Goal: Communication & Community: Share content

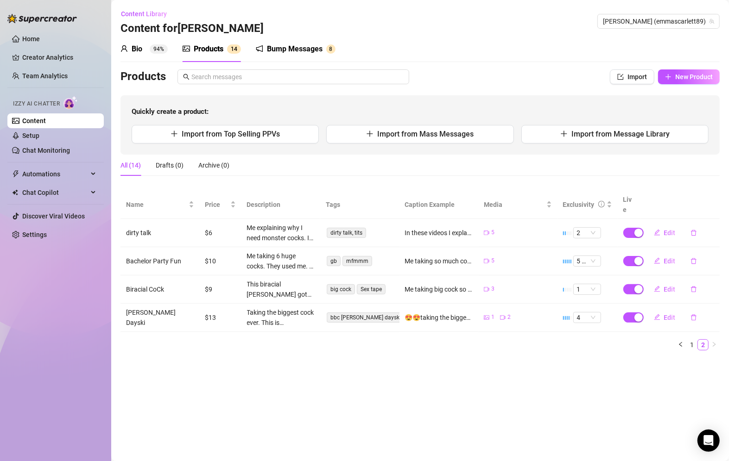
click at [308, 48] on div "Bump Messages" at bounding box center [295, 49] width 56 height 11
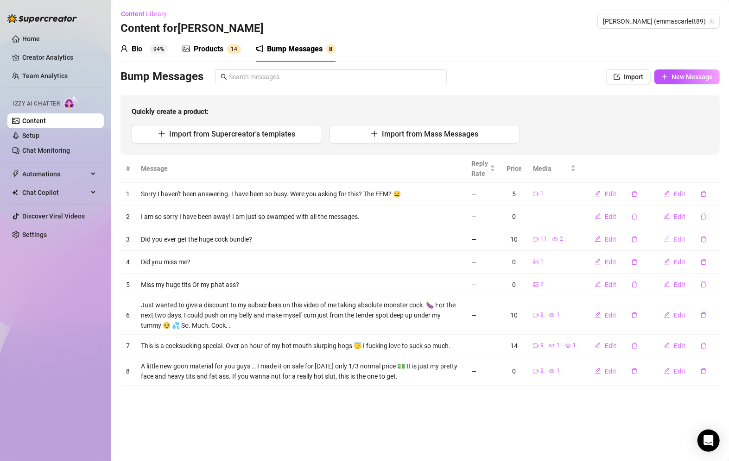
click at [678, 238] on span "Edit" at bounding box center [680, 239] width 12 height 7
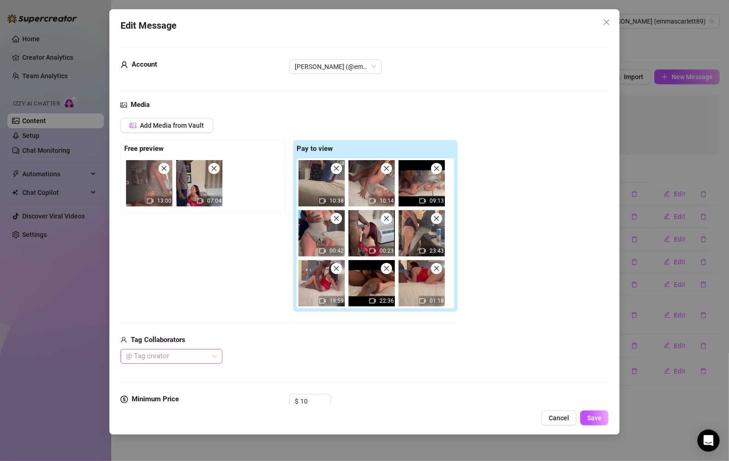
click at [178, 354] on div at bounding box center [166, 356] width 88 height 13
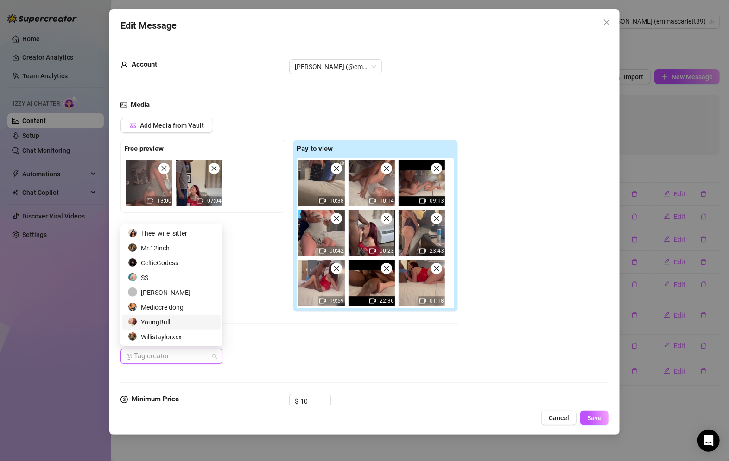
click at [170, 317] on div "YoungBull" at bounding box center [171, 322] width 87 height 10
click at [168, 340] on div "Willistaylorxxx" at bounding box center [171, 337] width 87 height 10
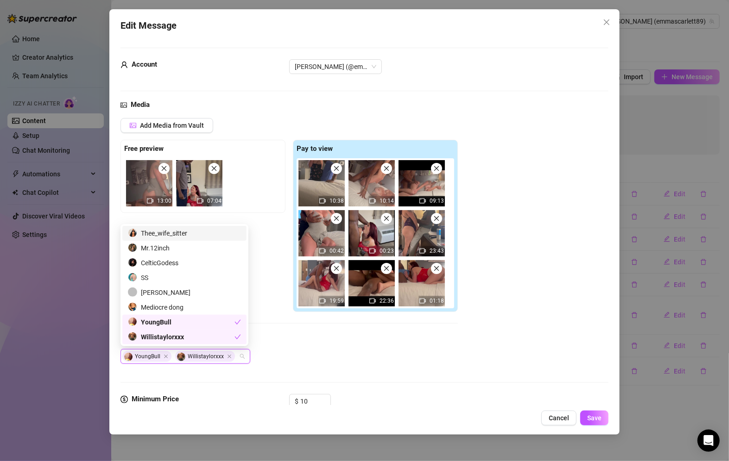
click at [172, 231] on div "Thee_wife_sitter" at bounding box center [184, 233] width 113 height 10
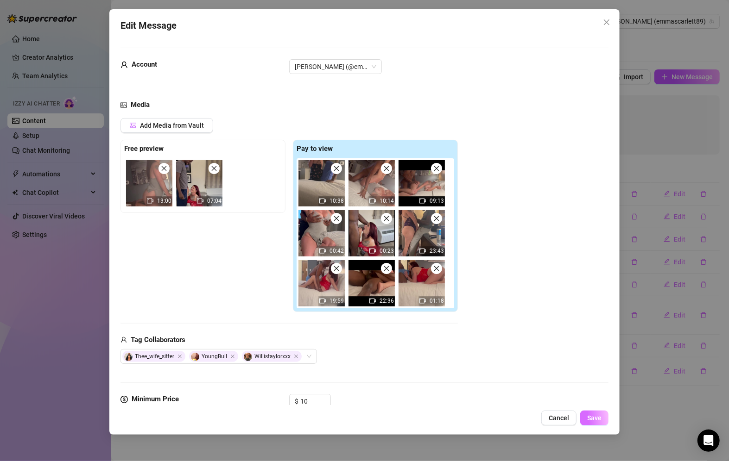
click at [589, 422] on span "Save" at bounding box center [594, 418] width 14 height 7
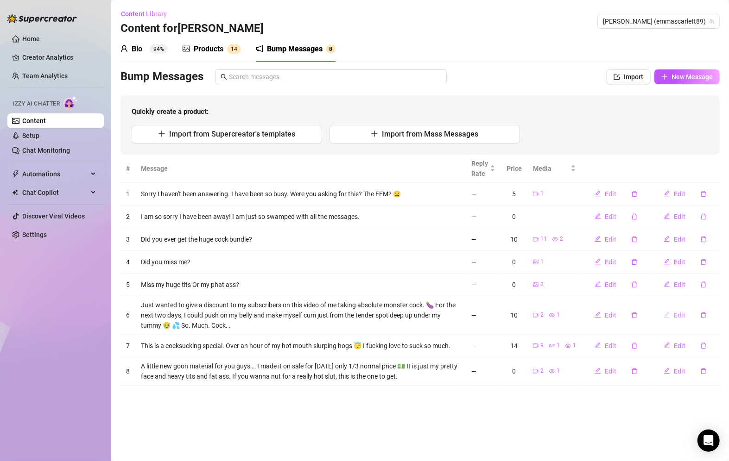
click at [676, 313] on span "Edit" at bounding box center [680, 315] width 12 height 7
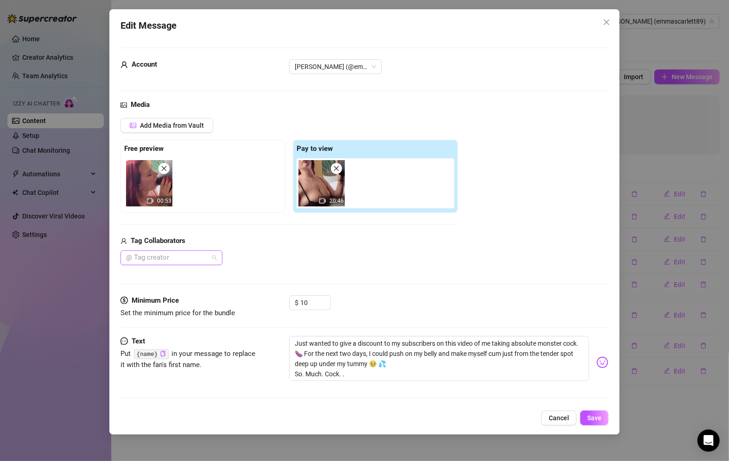
click at [190, 254] on div at bounding box center [166, 258] width 88 height 13
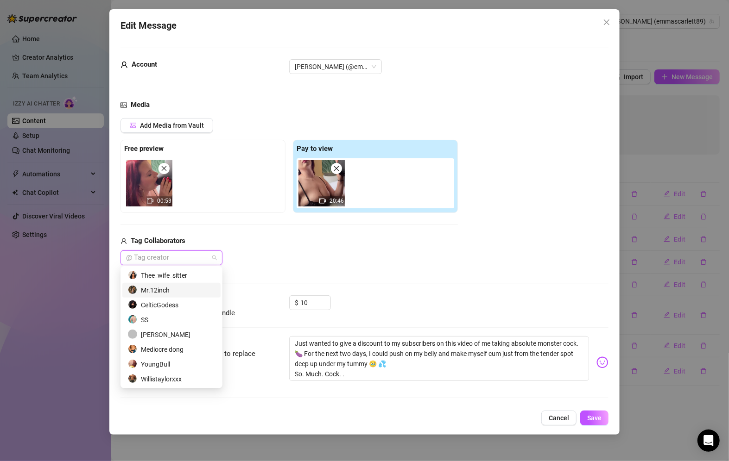
click at [178, 288] on div "Mr.12inch" at bounding box center [171, 290] width 87 height 10
click at [605, 419] on button "Save" at bounding box center [594, 418] width 28 height 15
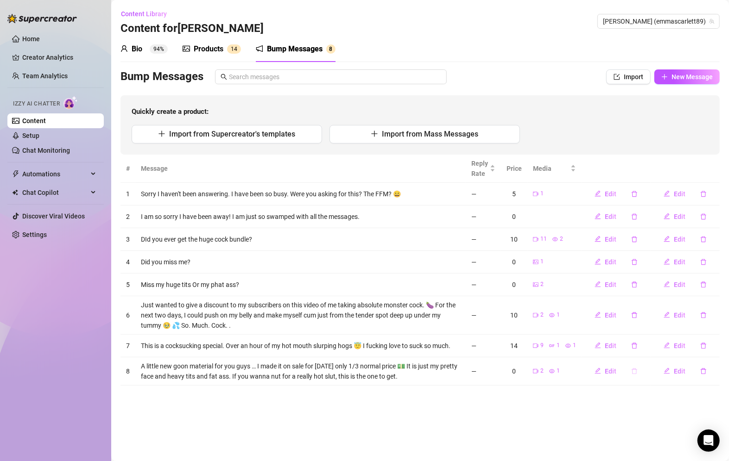
click at [637, 372] on icon "delete" at bounding box center [634, 371] width 6 height 6
click at [652, 379] on td "Edit" at bounding box center [684, 372] width 69 height 28
click at [682, 368] on span "Edit" at bounding box center [680, 371] width 12 height 7
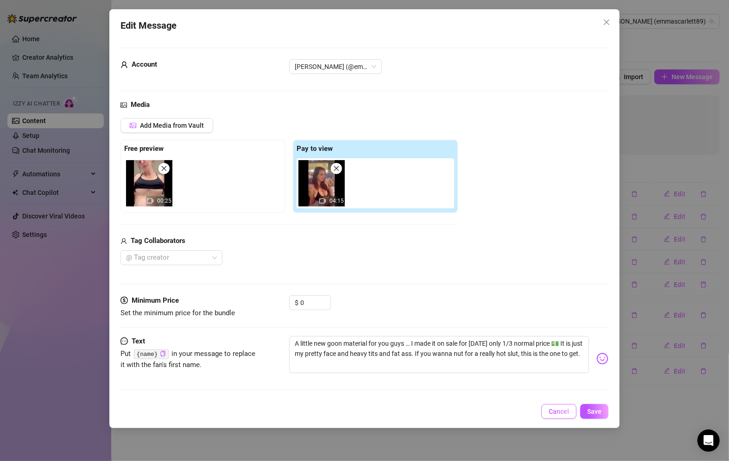
click at [554, 409] on span "Cancel" at bounding box center [558, 411] width 20 height 7
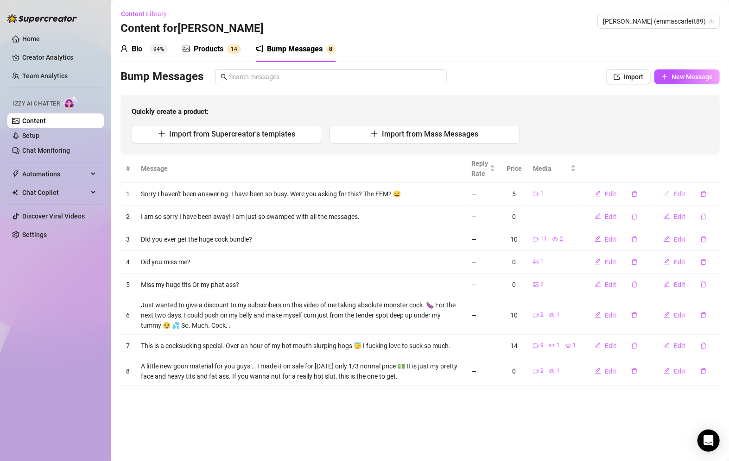
click at [681, 193] on span "Edit" at bounding box center [680, 193] width 12 height 7
type textarea "Sorry I haven't been answering. I have been so busy. Were you asking for this? …"
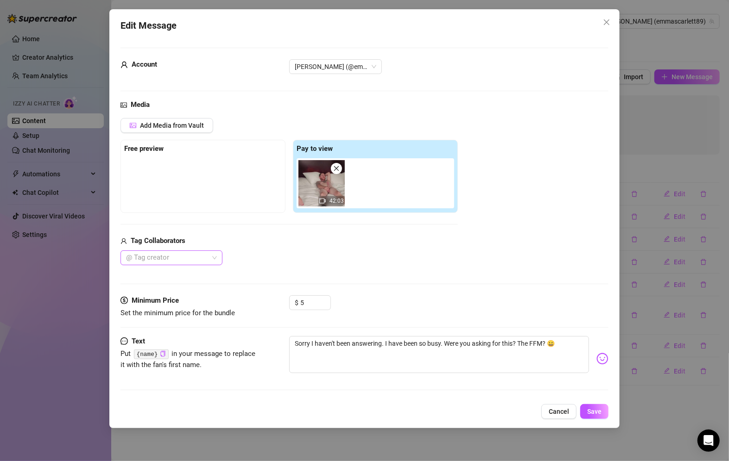
click at [194, 260] on div at bounding box center [166, 258] width 88 height 13
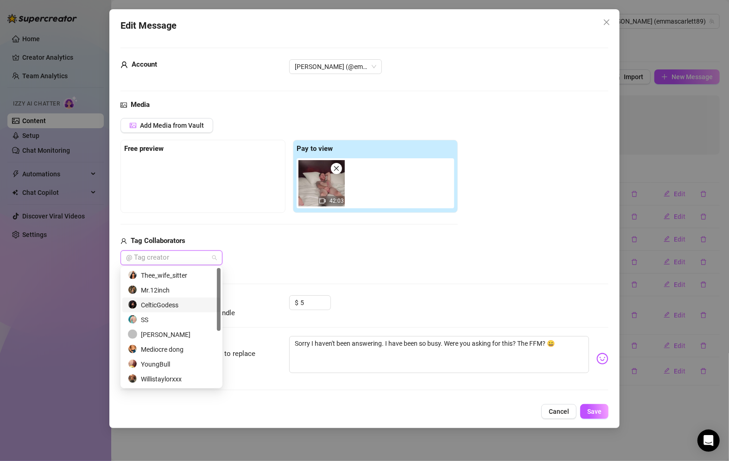
click at [184, 307] on div "CelticGodess" at bounding box center [171, 305] width 87 height 10
click at [173, 336] on div "[PERSON_NAME]" at bounding box center [171, 335] width 87 height 10
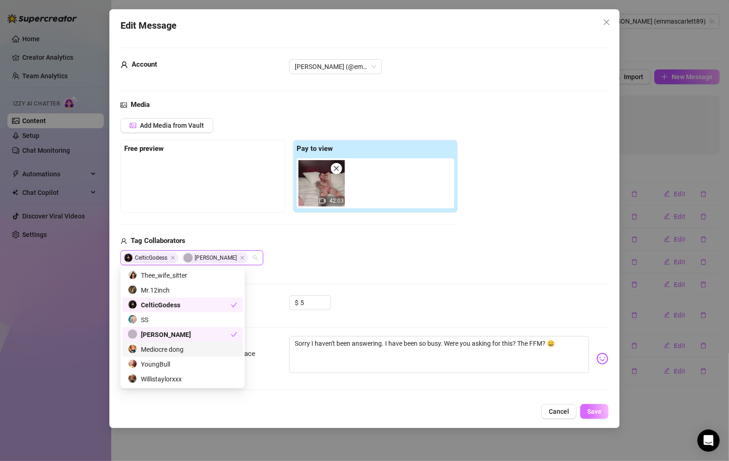
click at [593, 413] on span "Save" at bounding box center [594, 411] width 14 height 7
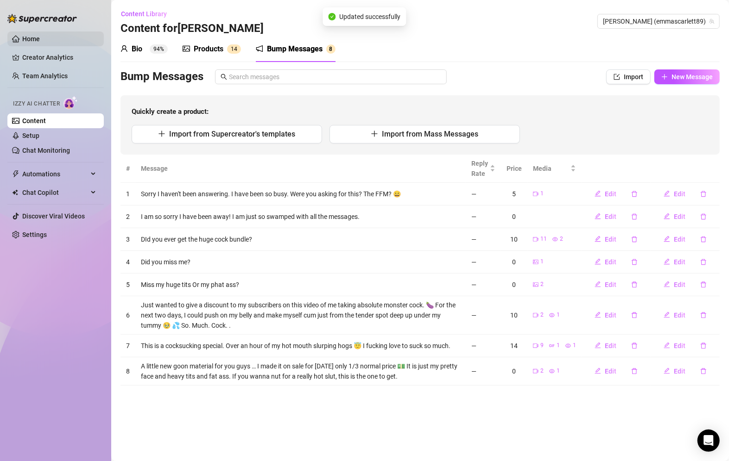
click at [37, 35] on link "Home" at bounding box center [31, 38] width 18 height 7
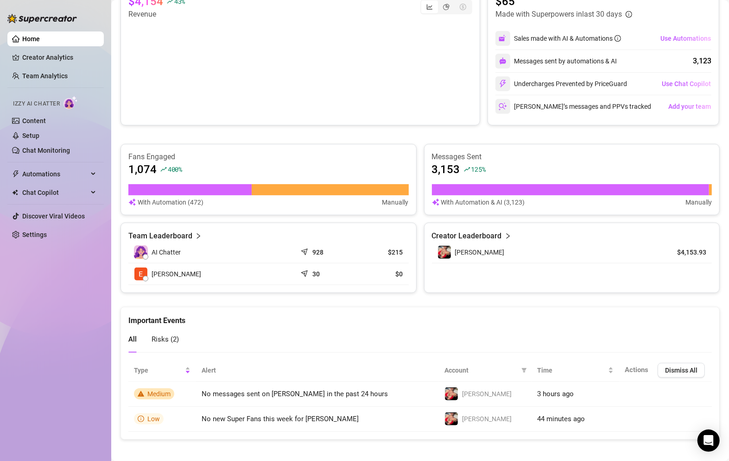
scroll to position [184, 0]
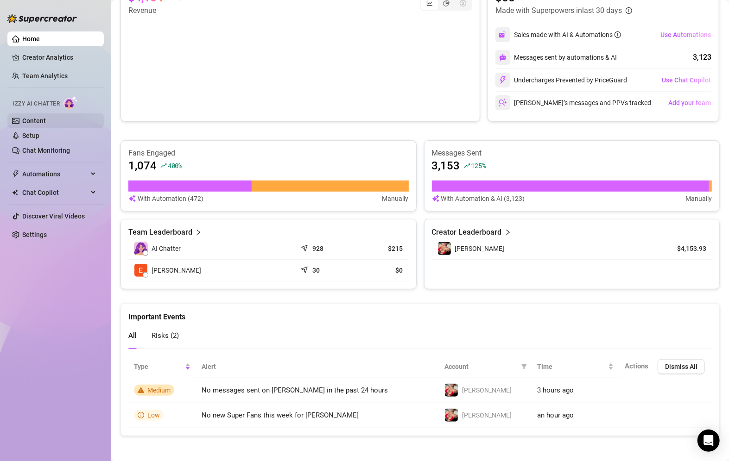
click at [27, 121] on link "Content" at bounding box center [34, 120] width 24 height 7
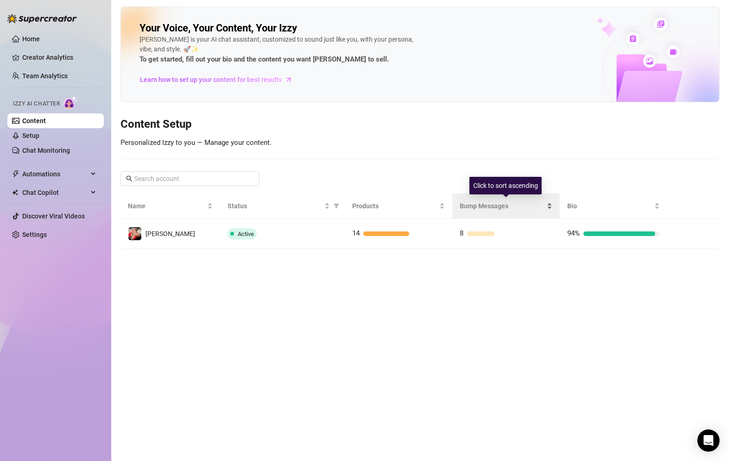
click at [479, 208] on span "Bump Messages" at bounding box center [502, 206] width 85 height 10
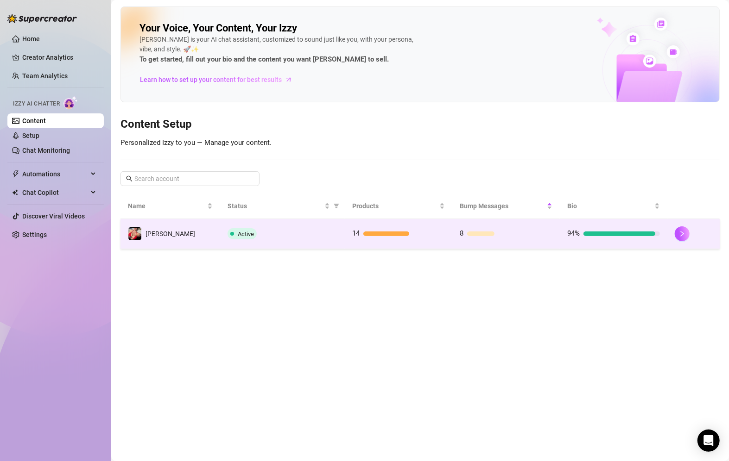
click at [660, 232] on td "94%" at bounding box center [613, 234] width 107 height 30
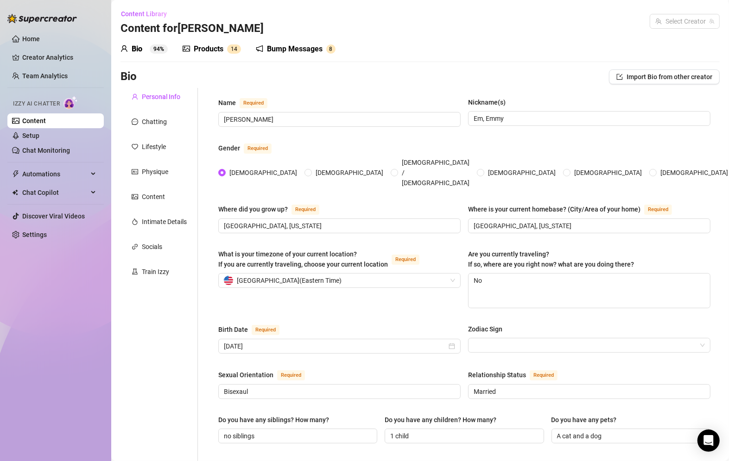
click at [681, 249] on div "Are you currently traveling? If so, where are you right now? what are you doing…" at bounding box center [589, 261] width 242 height 24
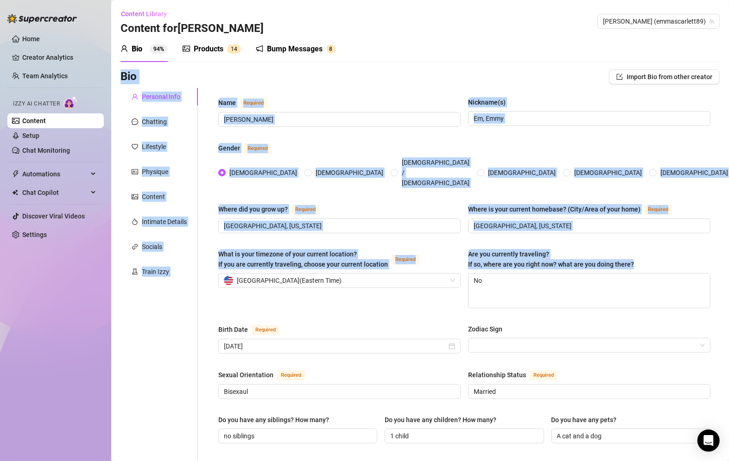
drag, startPoint x: 660, startPoint y: 232, endPoint x: 416, endPoint y: 29, distance: 317.4
click at [422, 32] on main "Content Library Content for [PERSON_NAME] [PERSON_NAME] (emmascarlett89) Bio 94…" at bounding box center [419, 468] width 617 height 936
click at [287, 46] on div "Bump Messages" at bounding box center [295, 49] width 56 height 11
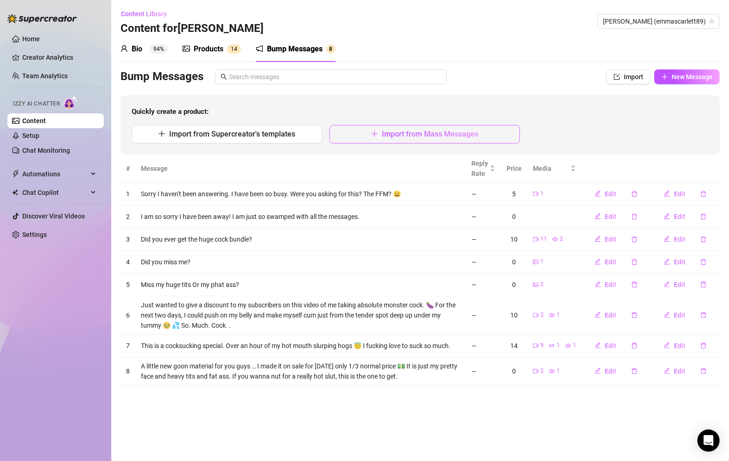
click at [387, 138] on span "Import from Mass Messages" at bounding box center [430, 134] width 96 height 9
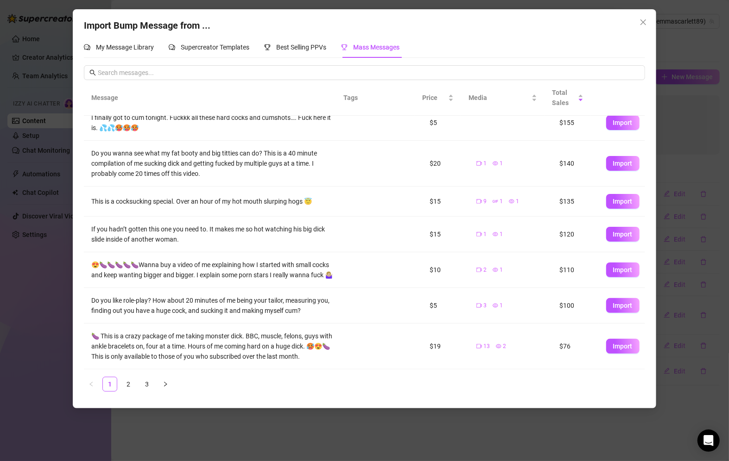
scroll to position [141, 0]
click at [150, 385] on link "3" at bounding box center [147, 385] width 14 height 14
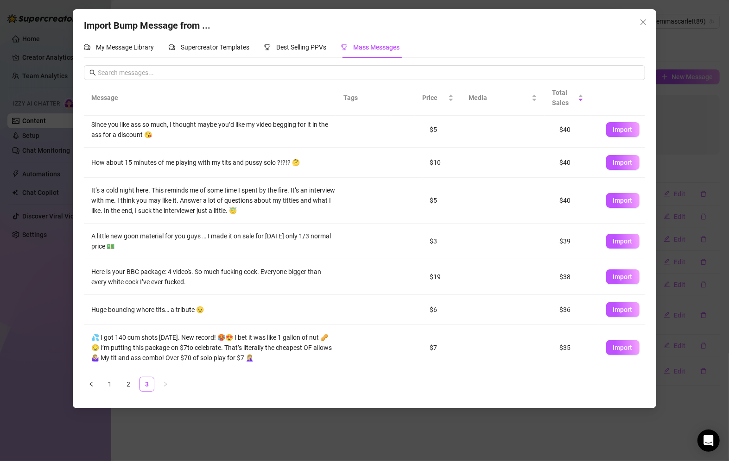
scroll to position [0, 0]
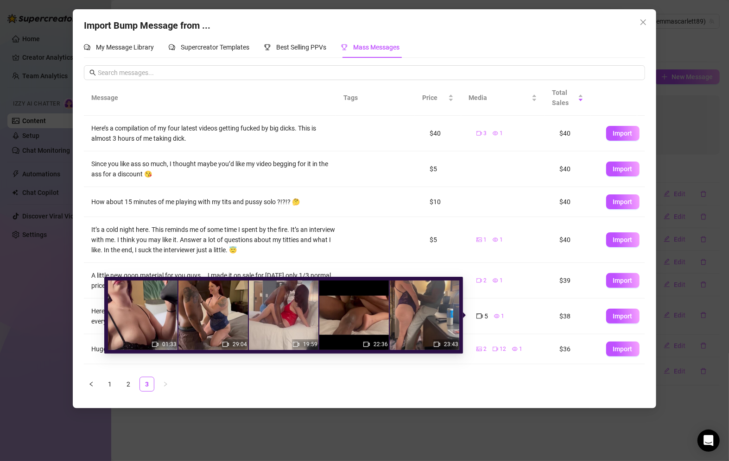
click at [526, 318] on div "5 1" at bounding box center [510, 316] width 69 height 10
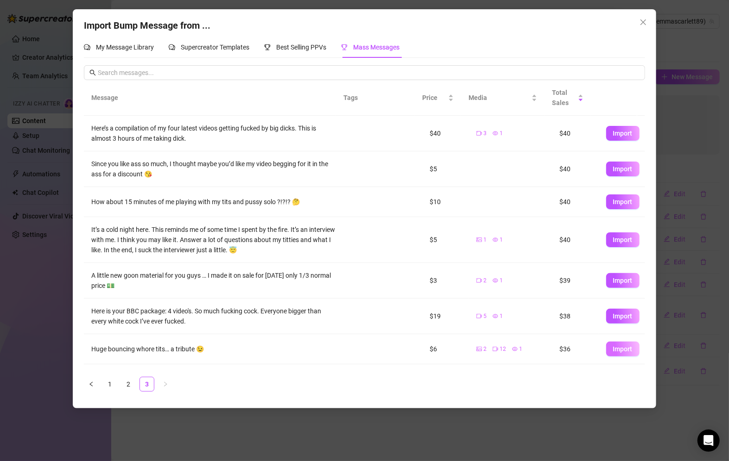
click at [620, 348] on span "Import" at bounding box center [622, 349] width 19 height 7
type textarea "Huge bouncing whore tits… a tribute 😉"
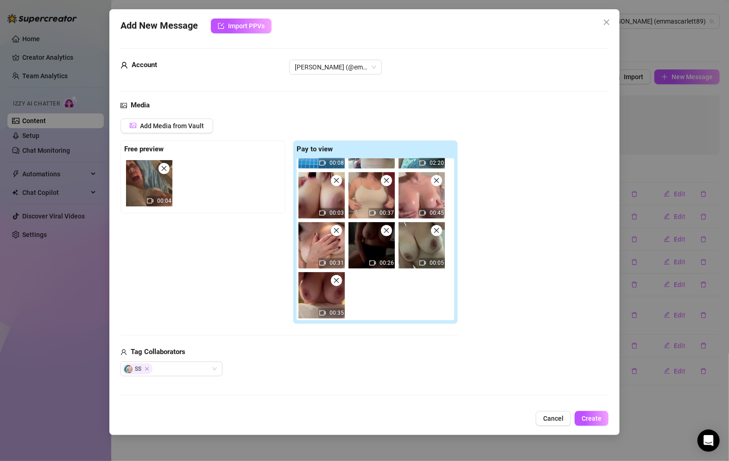
scroll to position [102, 0]
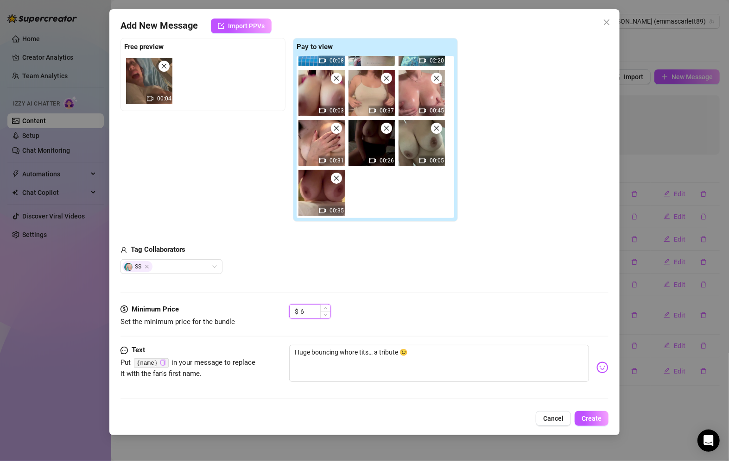
click at [305, 309] on input "6" at bounding box center [315, 312] width 30 height 14
type input "4"
click at [439, 354] on textarea "Huge bouncing whore tits… a tribute 😉" at bounding box center [439, 363] width 300 height 37
drag, startPoint x: 308, startPoint y: 355, endPoint x: 258, endPoint y: 355, distance: 50.0
click at [258, 355] on div "Text Put {name} in your message to replace it with the fan's first name. Huge b…" at bounding box center [364, 367] width 488 height 45
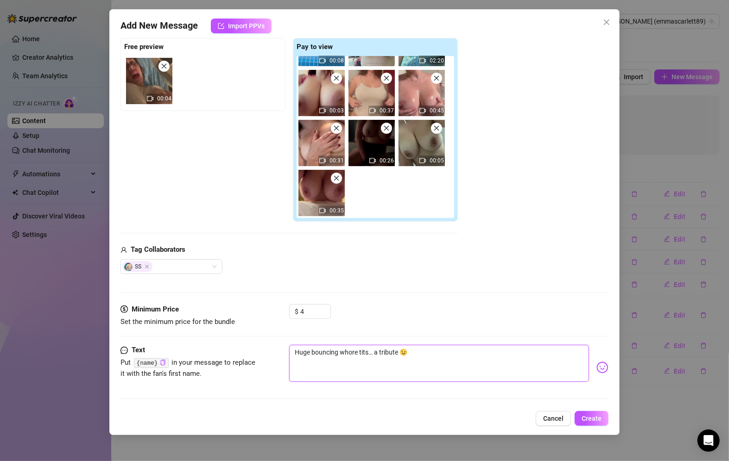
type textarea "D"
type textarea "Type your message here..."
type textarea "D"
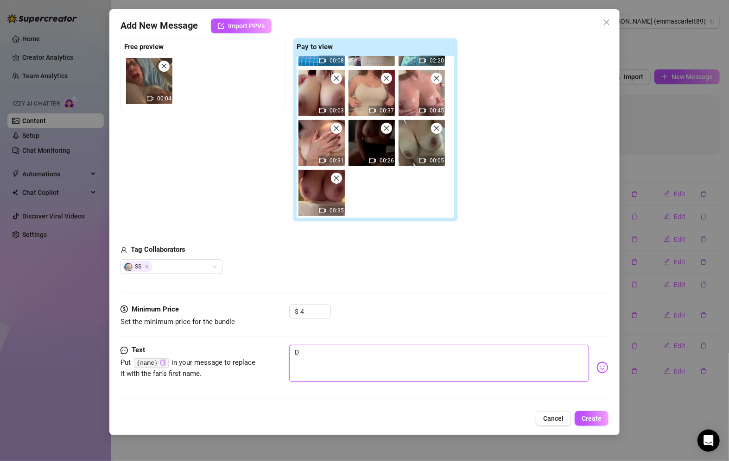
type textarea "Di"
type textarea "Did"
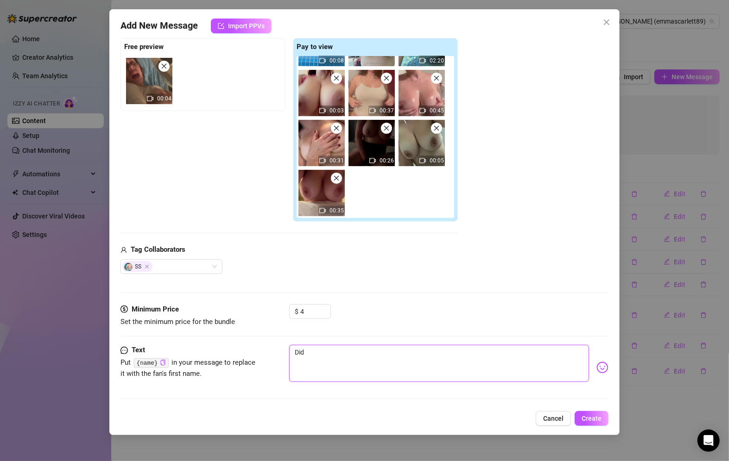
type textarea "Did"
type textarea "Di"
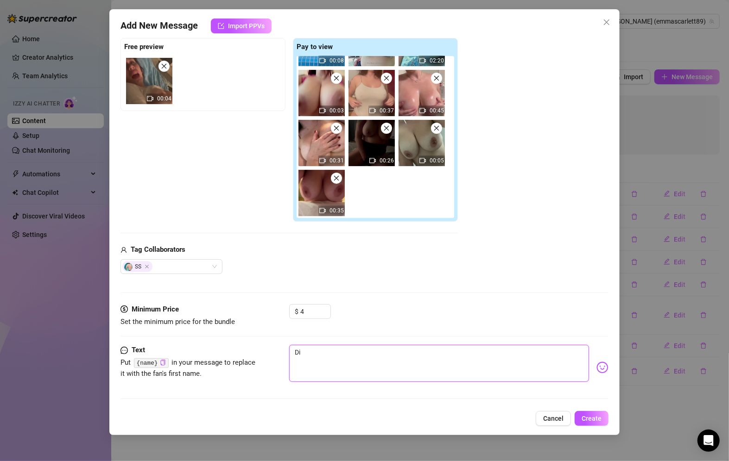
type textarea "D"
type textarea "Do"
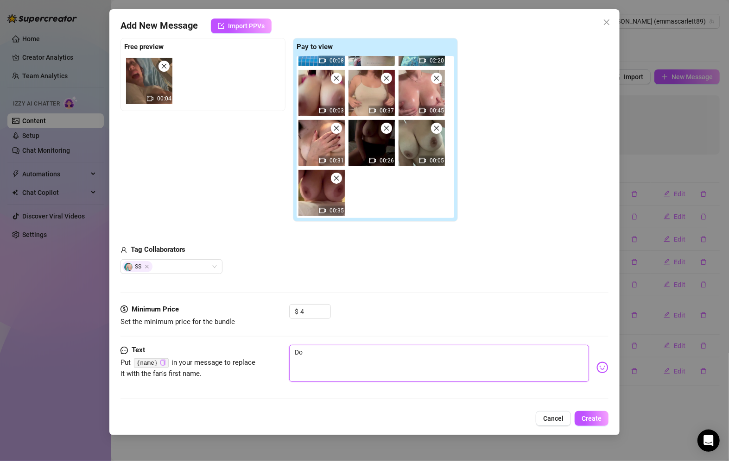
type textarea "Do"
type textarea "Do y"
type textarea "Do yo"
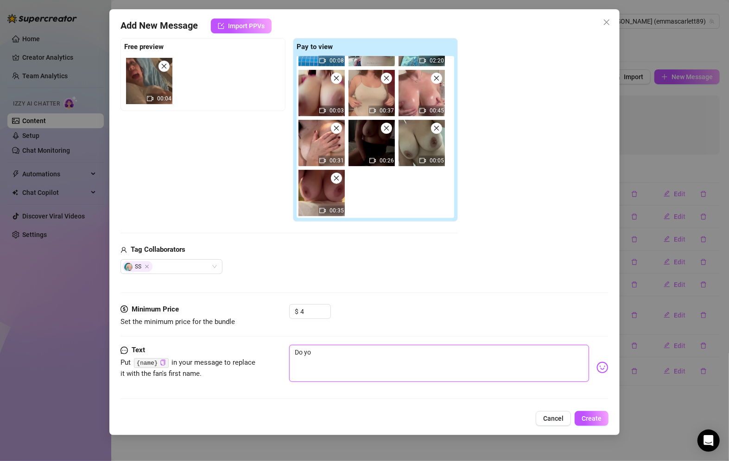
type textarea "Do you"
type textarea "Do you w"
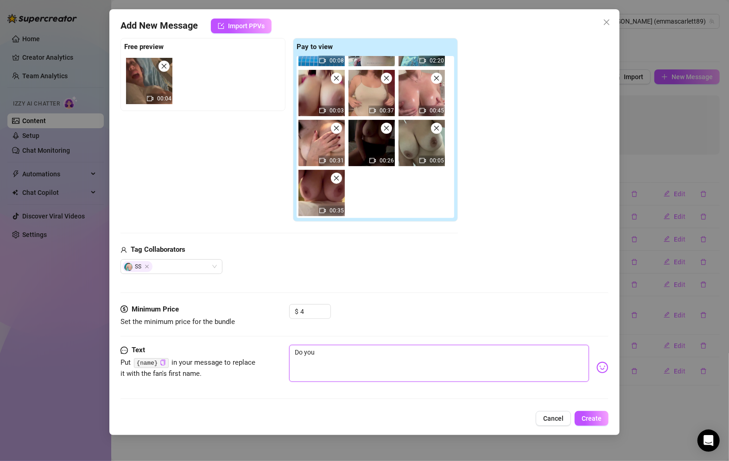
type textarea "Do you w"
type textarea "Do you wa"
type textarea "Do you wan"
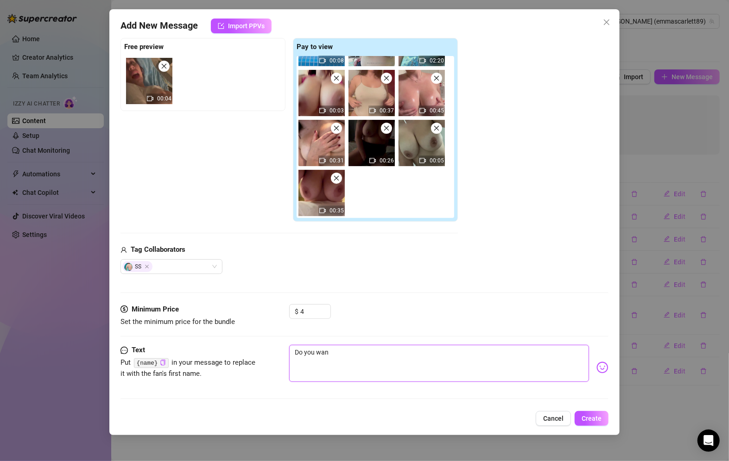
type textarea "Do you [PERSON_NAME]"
type textarea "Do you wanna"
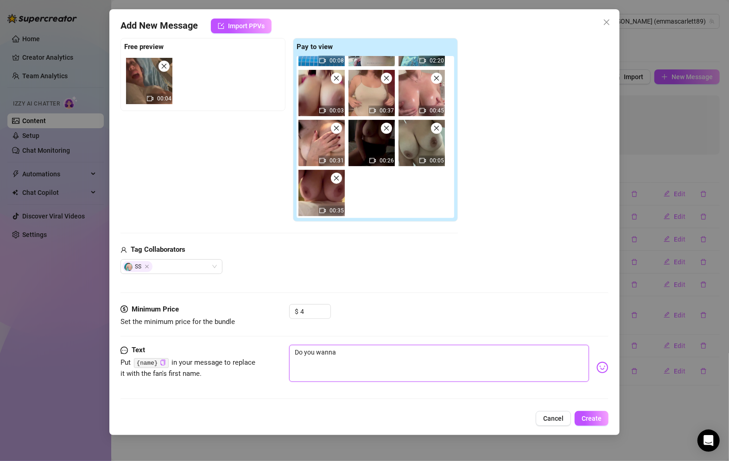
type textarea "Do you wanna"
type textarea "Do you wanna j"
type textarea "Do you wanna ju"
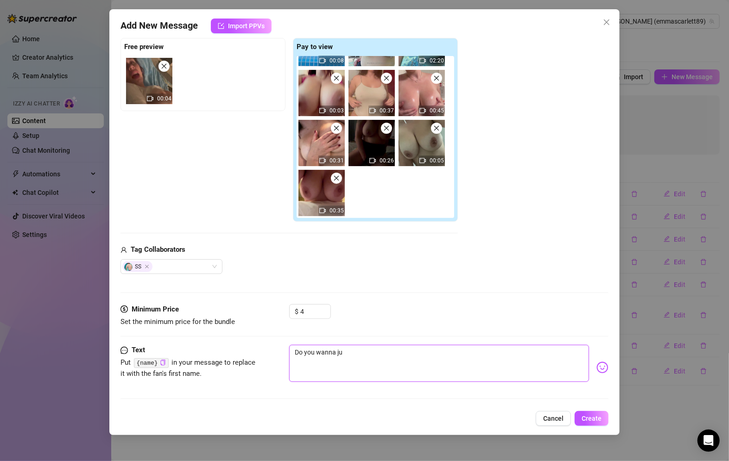
type textarea "Do you wanna jus"
type textarea "Do you wanna just"
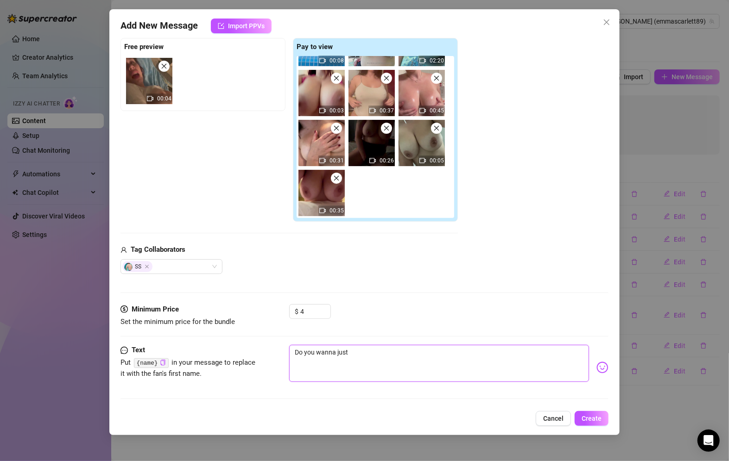
type textarea "Do you wanna just"
type textarea "Do you wanna just l"
type textarea "Do you wanna just lo"
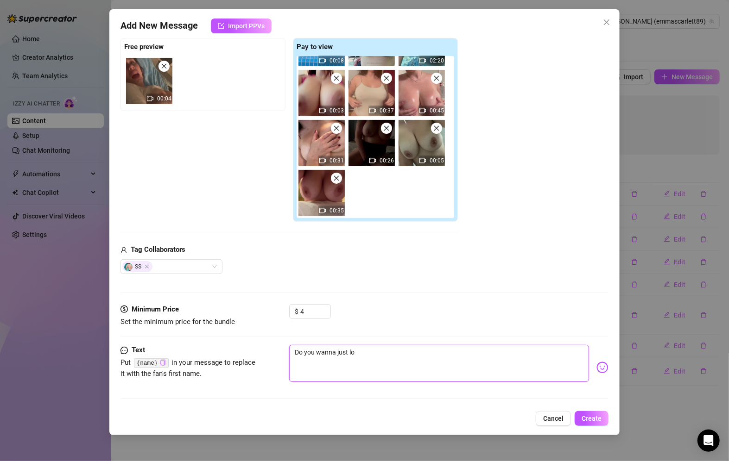
type textarea "Do you wanna just loo"
type textarea "Do you wanna just look"
type textarea "Do you wanna just look a"
type textarea "Do you wanna just look at"
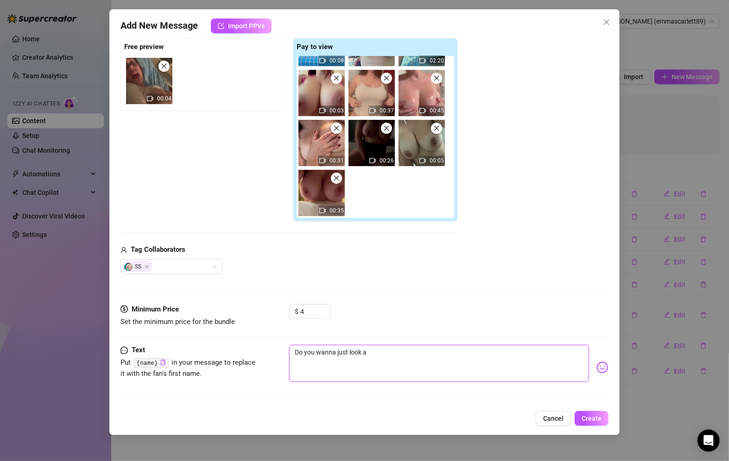
type textarea "Do you wanna just look at"
type textarea "Do you wanna just look at m"
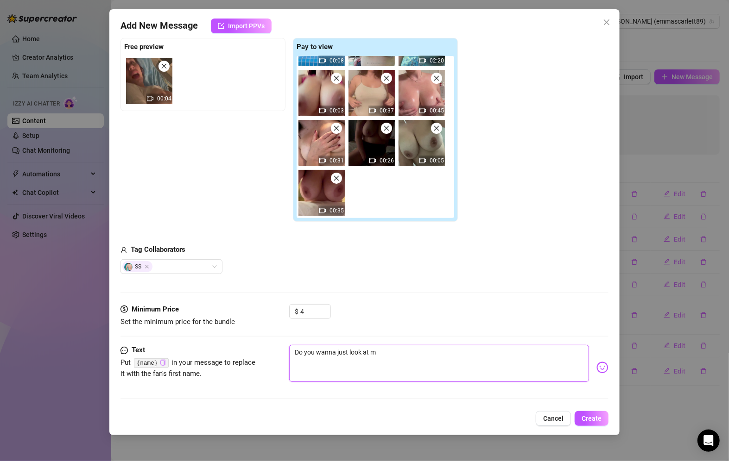
type textarea "Do you wanna just look at my"
type textarea "Do you wanna just look at my t"
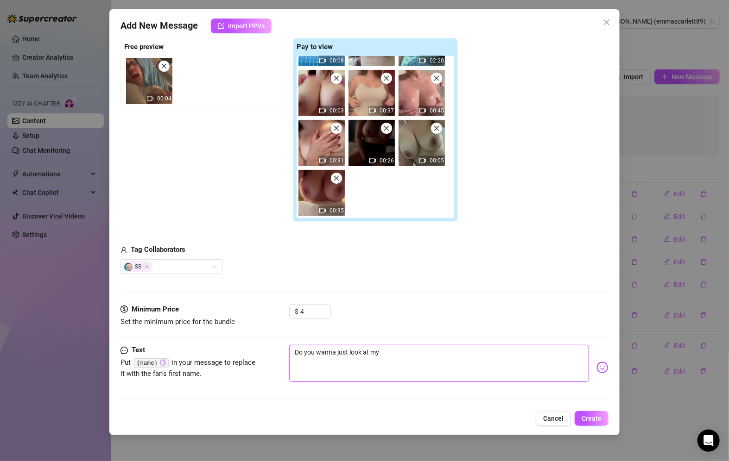
type textarea "Do you wanna just look at my t"
type textarea "Do you wanna just look at my ti"
type textarea "Do you wanna just look at my tit"
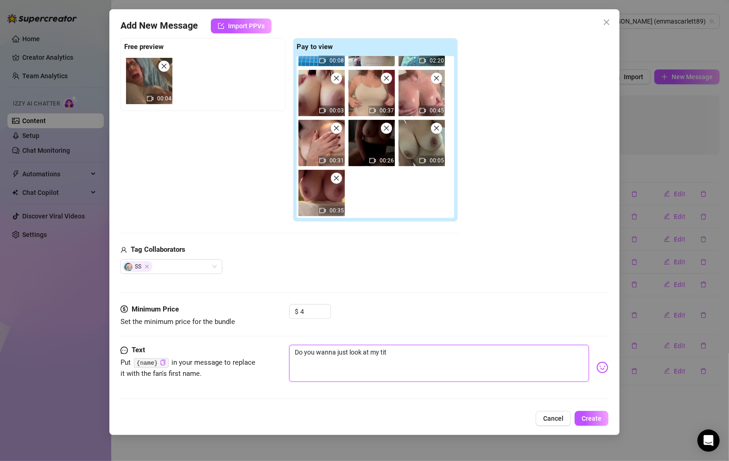
type textarea "Do you wanna just look at my tits"
type textarea "Do you wanna just look at my tits m"
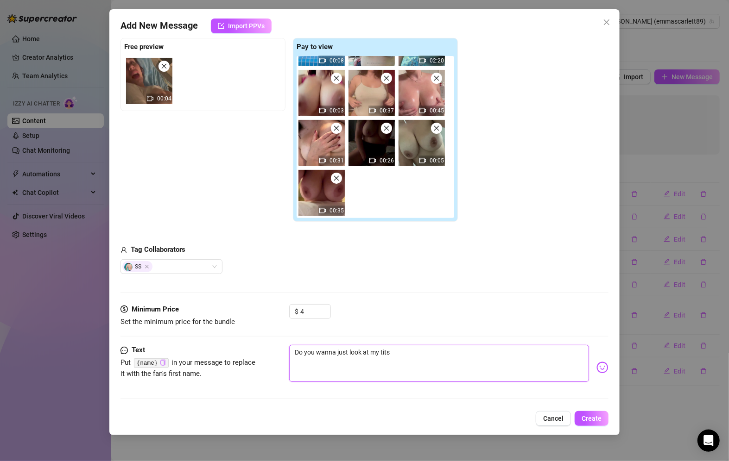
type textarea "Do you wanna just look at my tits m"
type textarea "Do you wanna just look at my tits mo"
type textarea "Do you wanna just look at my tits mov"
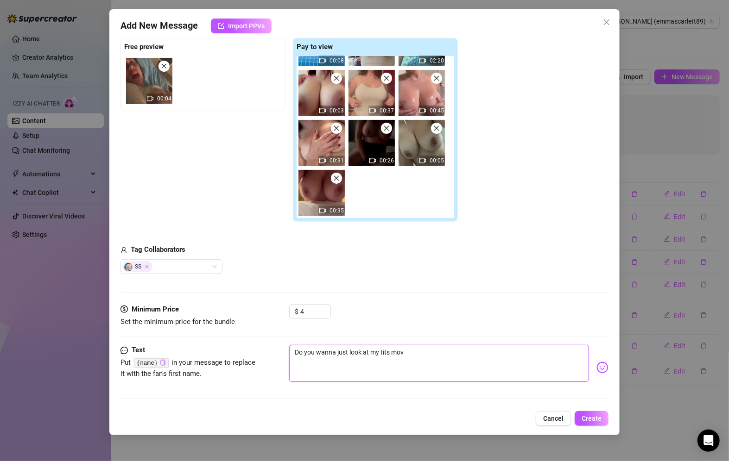
type textarea "Do you wanna just look at my tits movi"
type textarea "Do you wanna just look at my tits movin"
type textarea "Do you wanna just look at my tits moving"
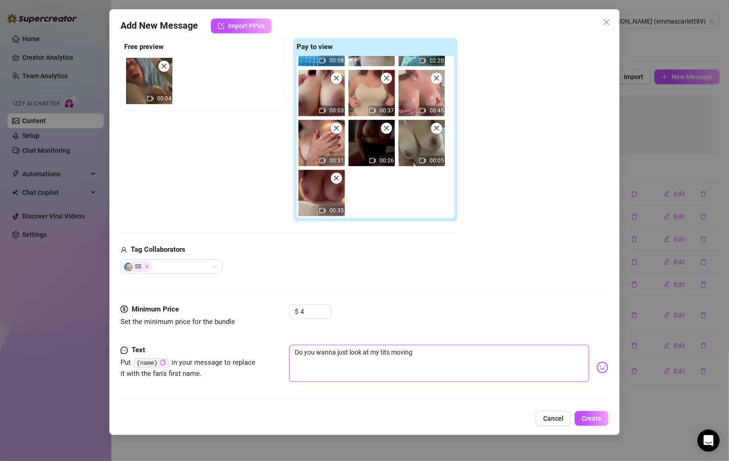
type textarea "Do you wanna just look at my tits moving"
type textarea "Do you wanna just look at my tits moving f"
type textarea "Do you wanna just look at my tits moving fo"
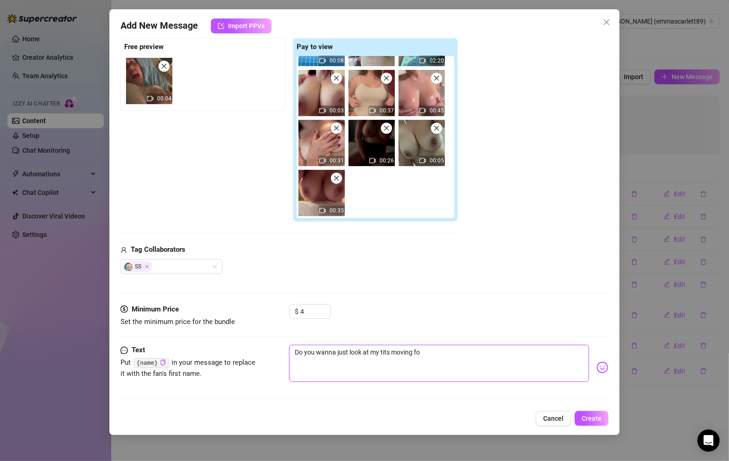
type textarea "Do you wanna just look at my tits moving for"
type textarea "Do you wanna just look at my tits moving fo"
type textarea "Do you wanna just look at my tits moving f"
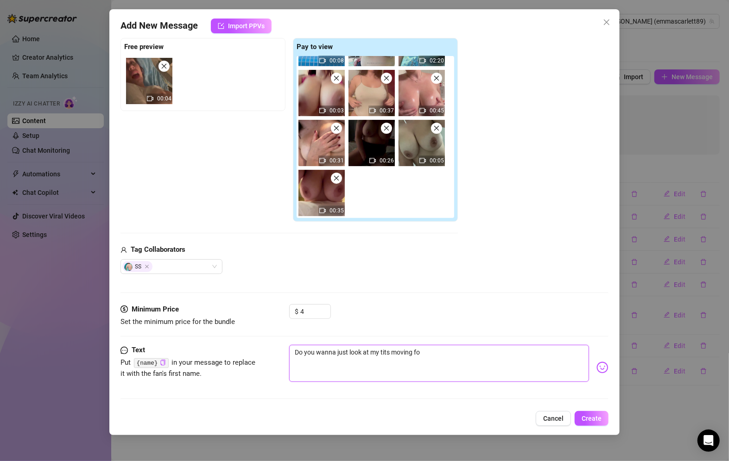
type textarea "Do you wanna just look at my tits moving f"
type textarea "Do you wanna just look at my tits moving"
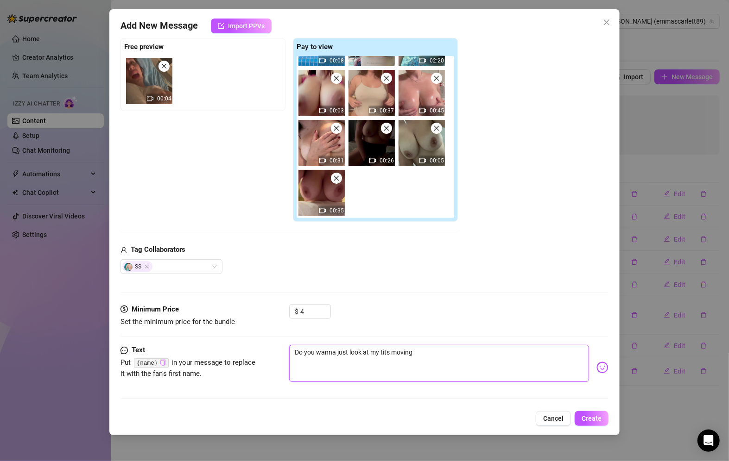
type textarea "Do you wanna just look at my tits moving?"
type textarea "Do you wanna just look at my tits moving? T"
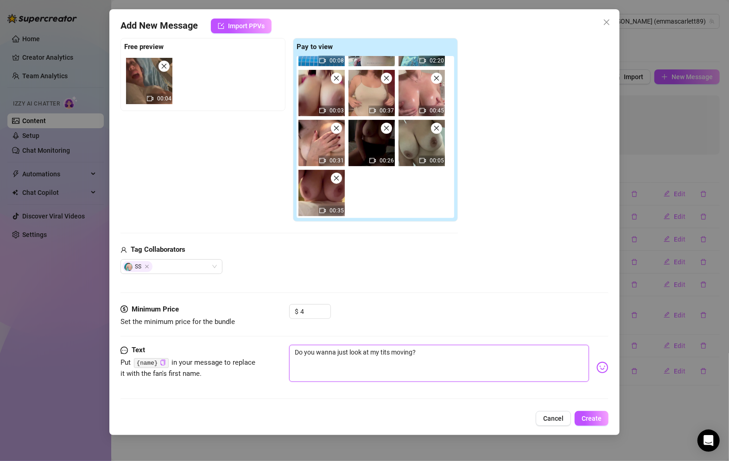
type textarea "Do you wanna just look at my tits moving? T"
type textarea "Do you wanna just look at my tits moving? Th"
type textarea "Do you wanna just look at my tits moving? The"
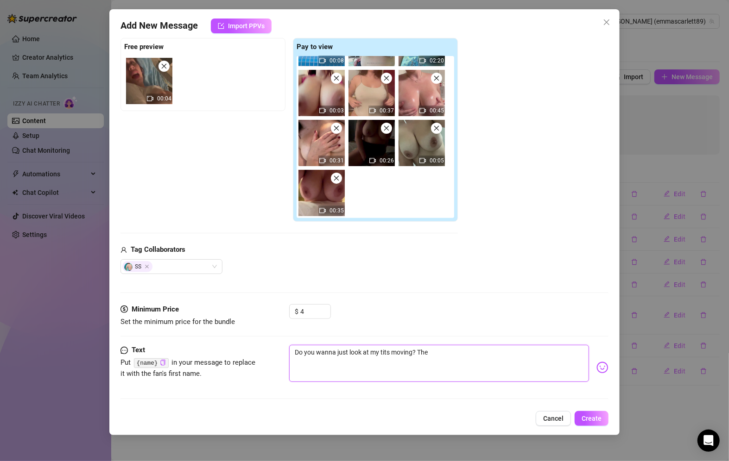
type textarea "Do you wanna just look at my tits moving? They"
type textarea "Do you wanna just look at my tits moving? They a"
type textarea "Do you wanna just look at my tits moving? They ar"
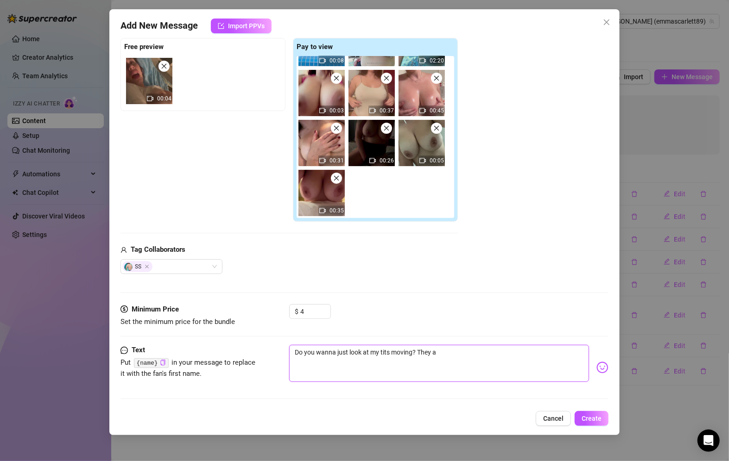
type textarea "Do you wanna just look at my tits moving? They ar"
type textarea "Do you wanna just look at my tits moving? They are"
type textarea "Do you wanna just look at my tits moving? They are s"
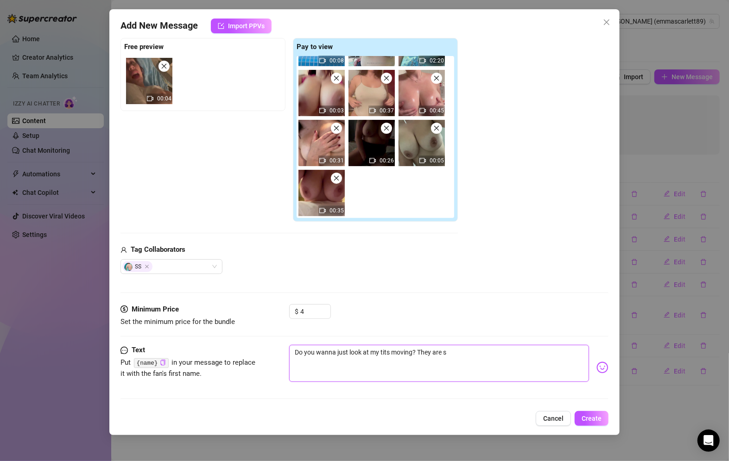
type textarea "Do you wanna just look at my tits moving? They are so"
type textarea "Do you wanna just look at my tits moving? They are so b"
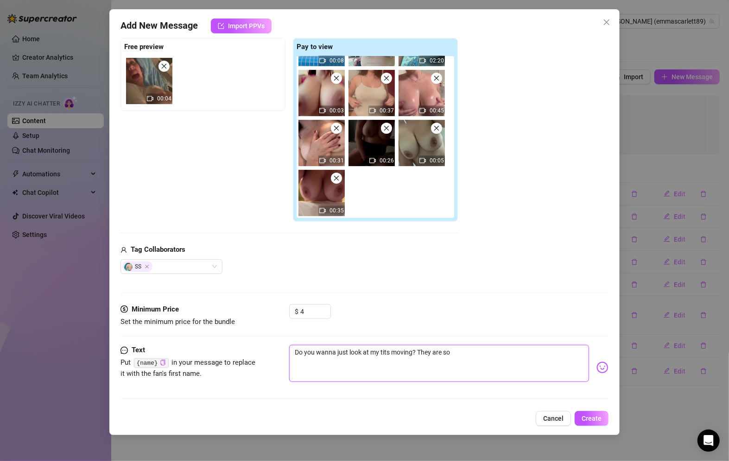
type textarea "Do you wanna just look at my tits moving? They are so b"
type textarea "Do you wanna just look at my tits moving? They are so bi"
type textarea "Do you wanna just look at my tits moving? They are so big"
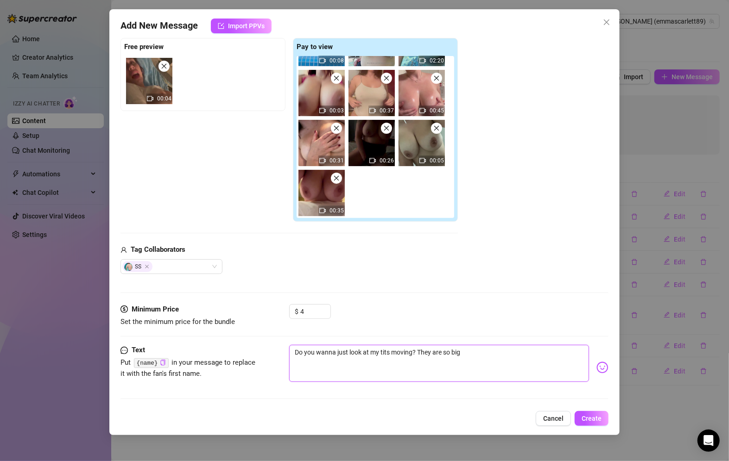
type textarea "Do you wanna just look at my tits moving? They are so big"
type textarea "Do you wanna just look at my tits moving? They are so big a"
type textarea "Do you wanna just look at my tits moving? They are so big a n"
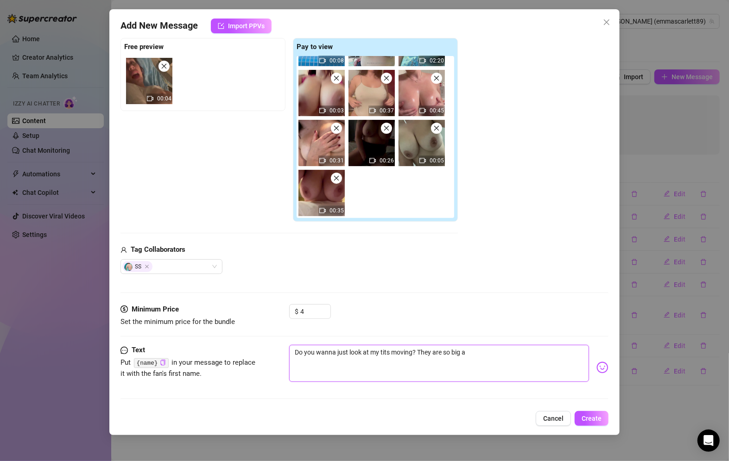
type textarea "Do you wanna just look at my tits moving? They are so big a n"
type textarea "Do you wanna just look at my tits moving? They are so big a nd"
type textarea "Do you wanna just look at my tits moving? They are so big a n"
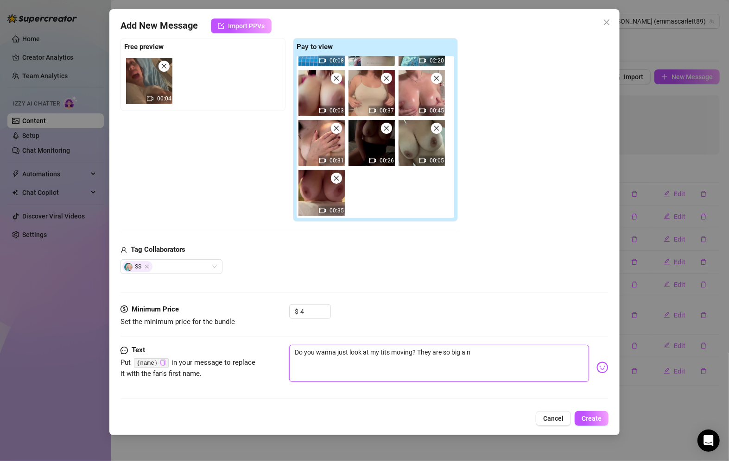
type textarea "Do you wanna just look at my tits moving? They are so big a"
type textarea "Do you wanna just look at my tits moving? They are so big an"
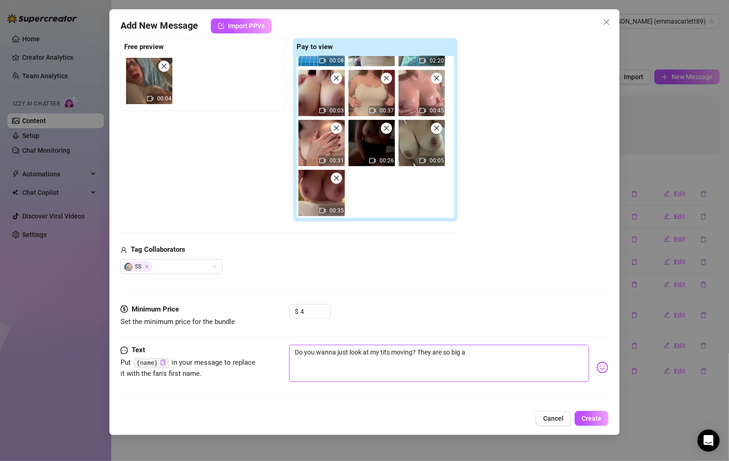
type textarea "Do you wanna just look at my tits moving? They are so big an"
type textarea "Do you wanna just look at my tits moving? They are so big and"
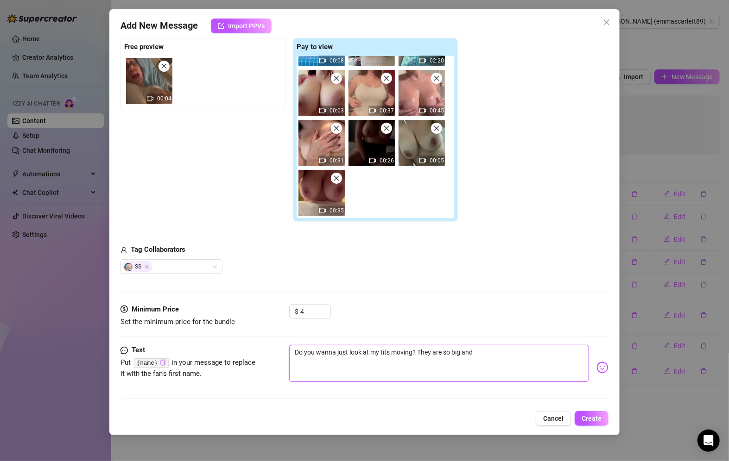
type textarea "Do you wanna just look at my tits moving? They are so big and h"
type textarea "Do you wanna just look at my tits moving? They are so big and ha"
type textarea "Do you wanna just look at my tits moving? They are so big and hav"
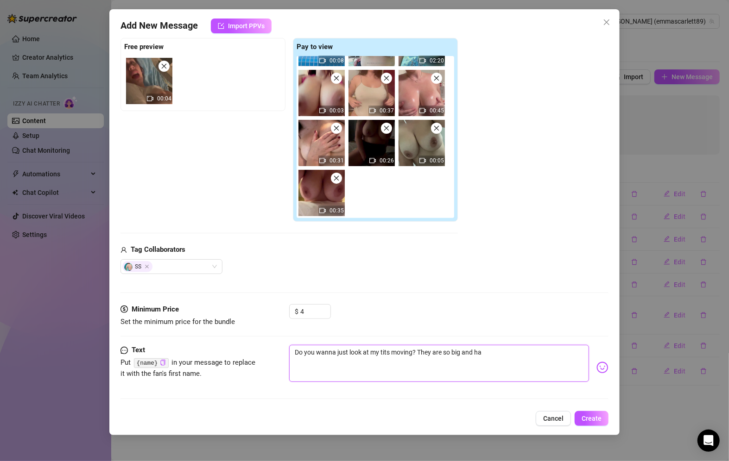
type textarea "Do you wanna just look at my tits moving? They are so big and hav"
type textarea "Do you wanna just look at my tits moving? They are so big and have"
type textarea "Do you wanna just look at my tits moving? They are so big and hav"
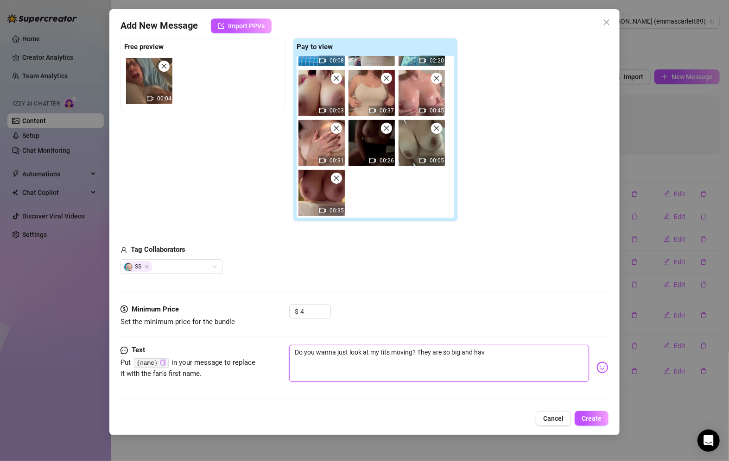
type textarea "Do you wanna just look at my tits moving? They are so big and ha"
type textarea "Do you wanna just look at my tits moving? They are so big and h"
type textarea "Do you wanna just look at my tits moving? They are so big and he"
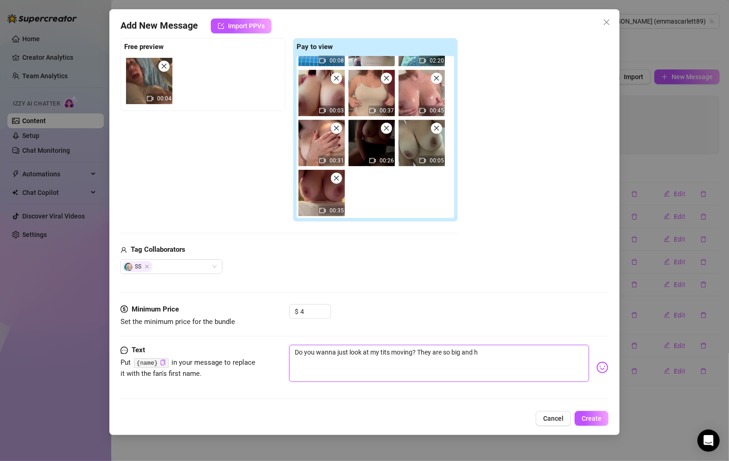
type textarea "Do you wanna just look at my tits moving? They are so big and he"
type textarea "Do you wanna just look at my tits moving? They are so big and hea"
type textarea "Do you wanna just look at my tits moving? They are so big and heav"
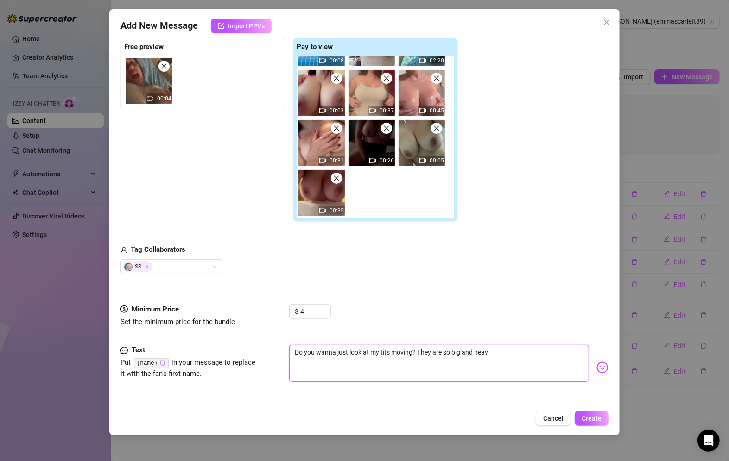
type textarea "Do you wanna just look at my tits moving? They are so big and heavy"
type textarea "Do you wanna just look at my tits moving? They are so big and heavy :"
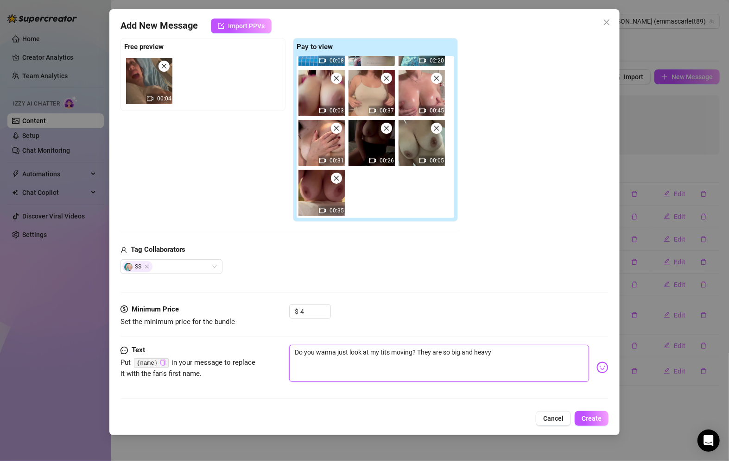
type textarea "Do you wanna just look at my tits moving? They are so big and heavy :"
type textarea "Do you wanna just look at my tits moving? They are so big and heavy :)"
click at [593, 422] on span "Create" at bounding box center [591, 418] width 20 height 7
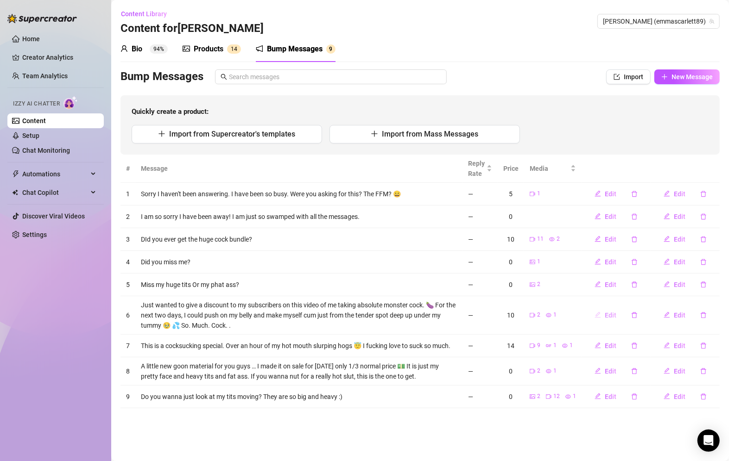
click at [615, 314] on span "Edit" at bounding box center [611, 315] width 12 height 7
type textarea "Just wanted to give a discount to my subscribers on this video of me taking abs…"
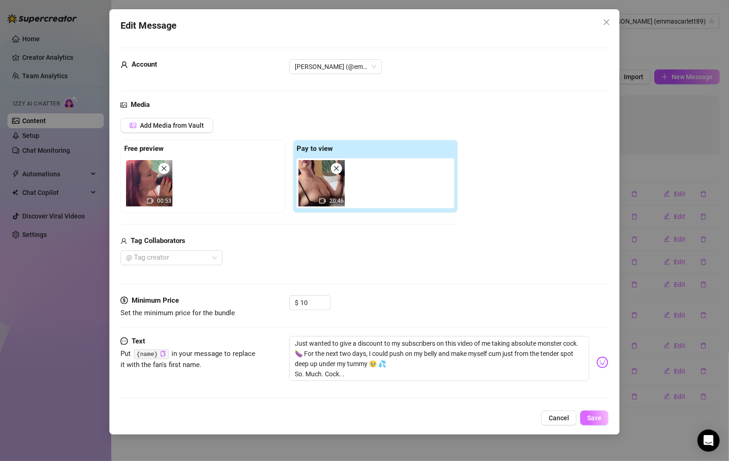
drag, startPoint x: 592, startPoint y: 417, endPoint x: 581, endPoint y: 416, distance: 11.2
click at [592, 419] on span "Save" at bounding box center [594, 418] width 14 height 7
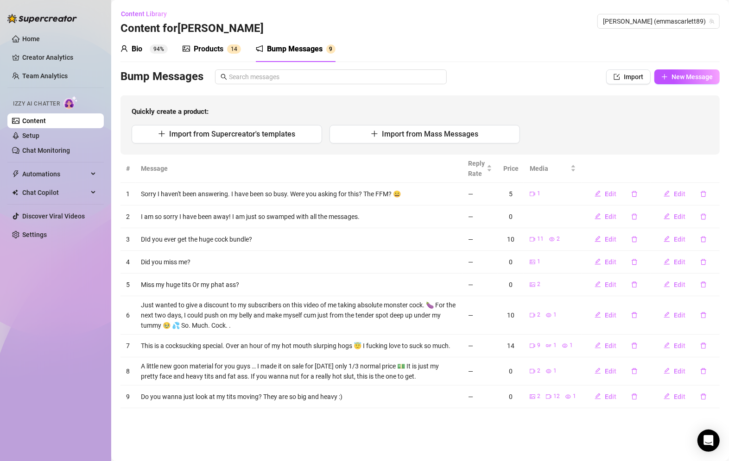
click at [220, 49] on div "Products" at bounding box center [209, 49] width 30 height 11
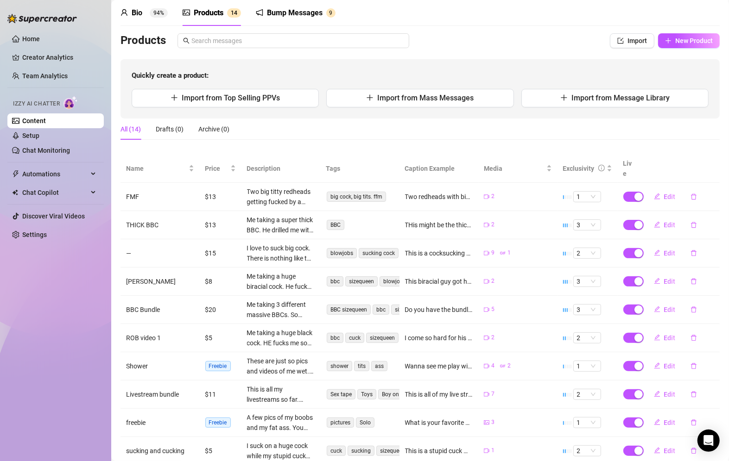
scroll to position [0, 0]
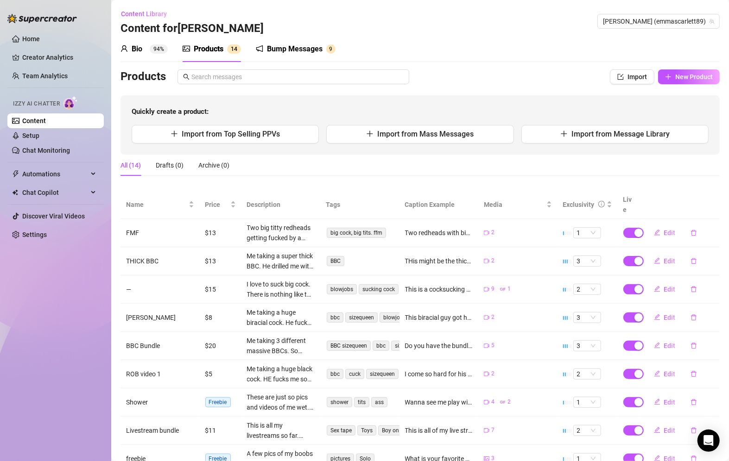
click at [46, 124] on link "Content" at bounding box center [34, 120] width 24 height 7
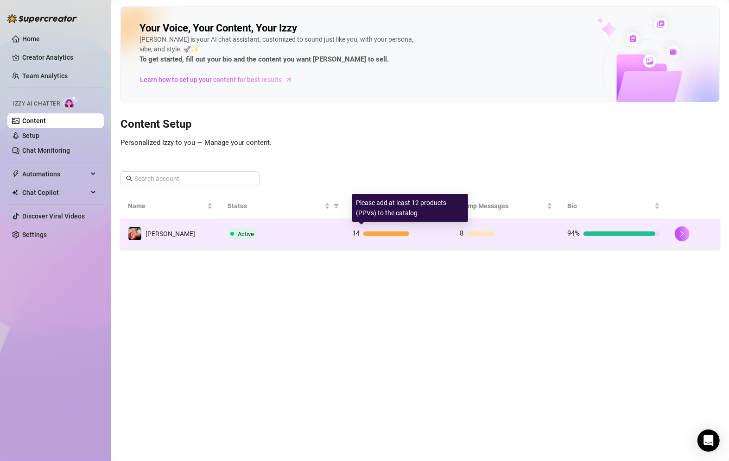
click at [390, 232] on div at bounding box center [386, 234] width 46 height 5
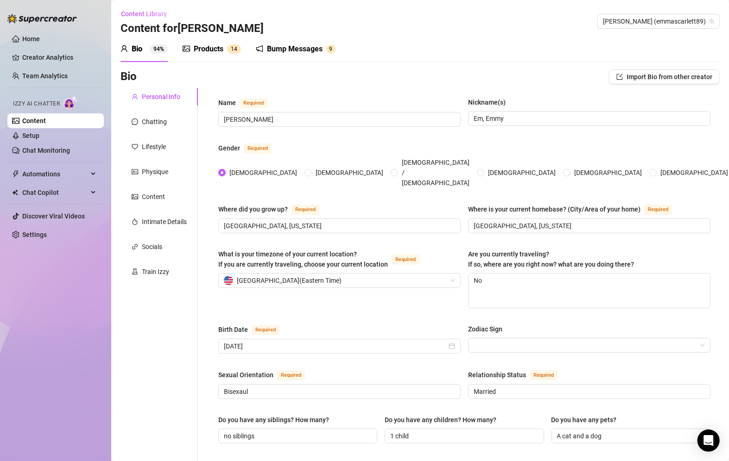
click at [304, 44] on div "Bump Messages" at bounding box center [295, 49] width 56 height 11
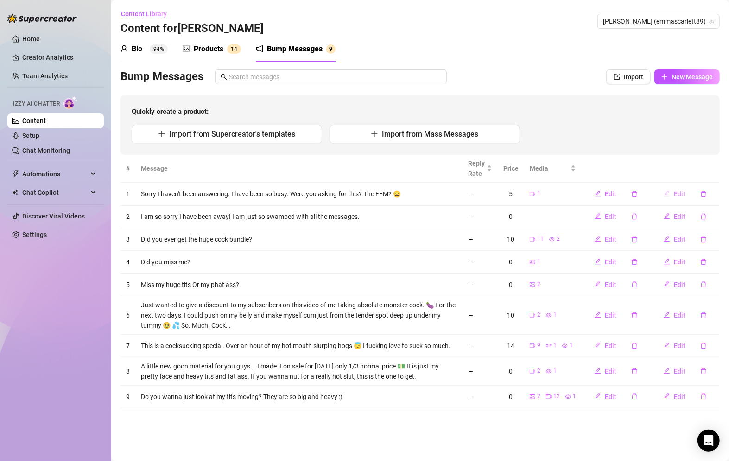
click at [672, 193] on button "Edit" at bounding box center [674, 194] width 37 height 15
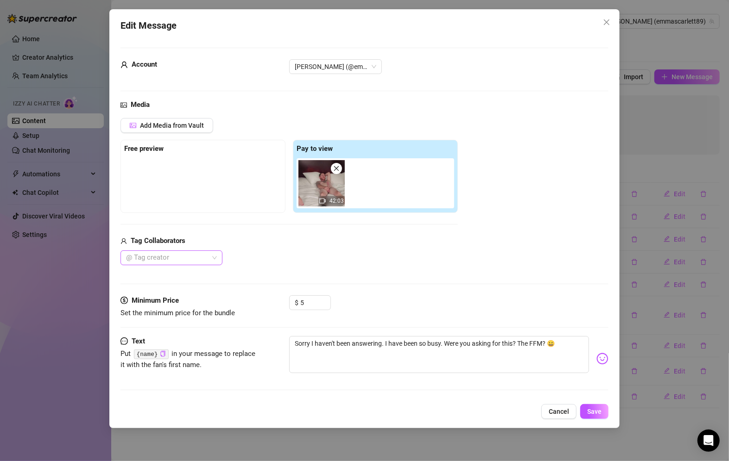
click at [192, 258] on div at bounding box center [166, 258] width 88 height 13
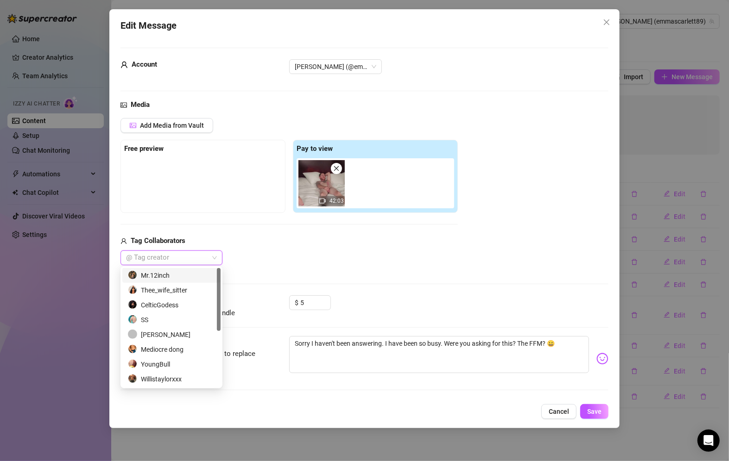
click at [192, 258] on div at bounding box center [166, 258] width 88 height 13
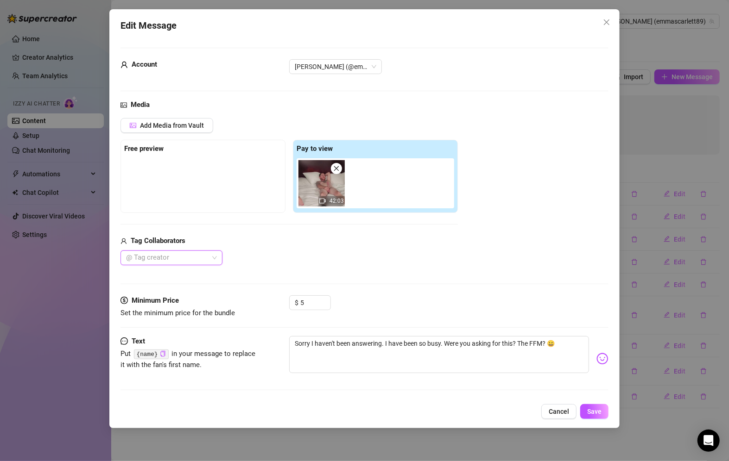
click at [171, 309] on span "Set the minimum price for the bundle" at bounding box center [177, 313] width 114 height 8
click at [189, 258] on div at bounding box center [166, 258] width 88 height 13
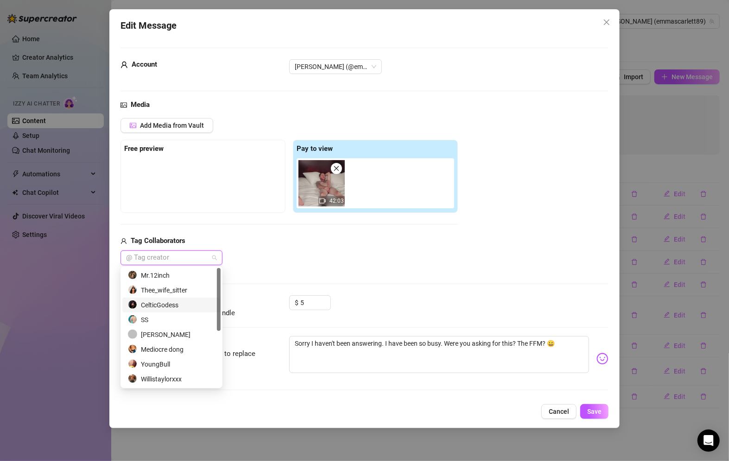
click at [165, 305] on div "CelticGodess" at bounding box center [171, 305] width 87 height 10
click at [162, 333] on div "[PERSON_NAME]" at bounding box center [171, 335] width 87 height 10
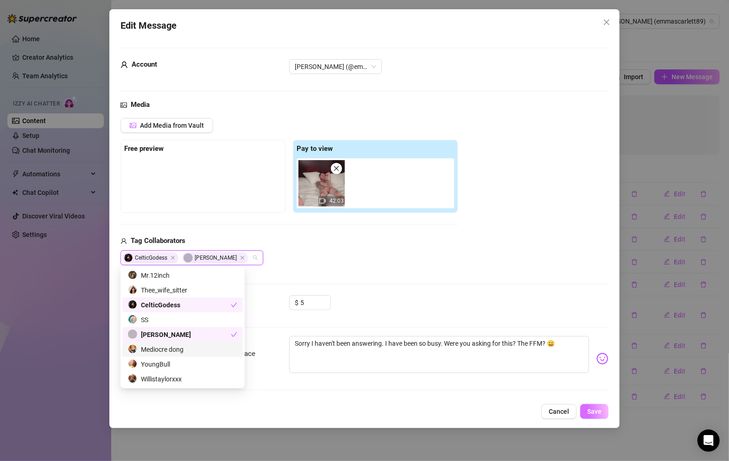
click at [593, 410] on span "Save" at bounding box center [594, 411] width 14 height 7
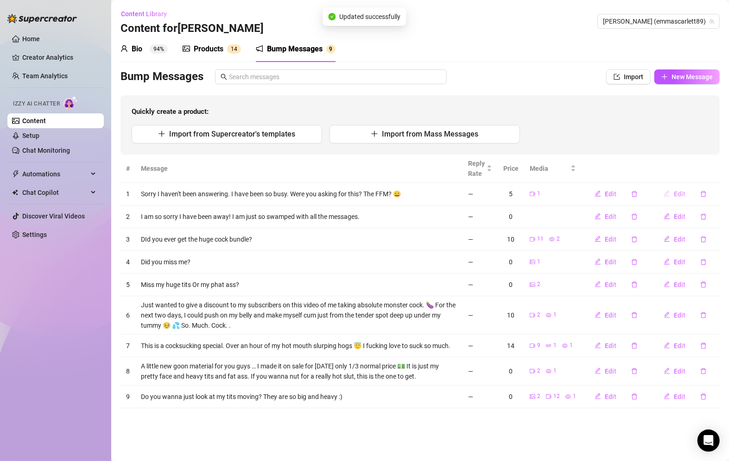
click at [677, 195] on span "Edit" at bounding box center [680, 193] width 12 height 7
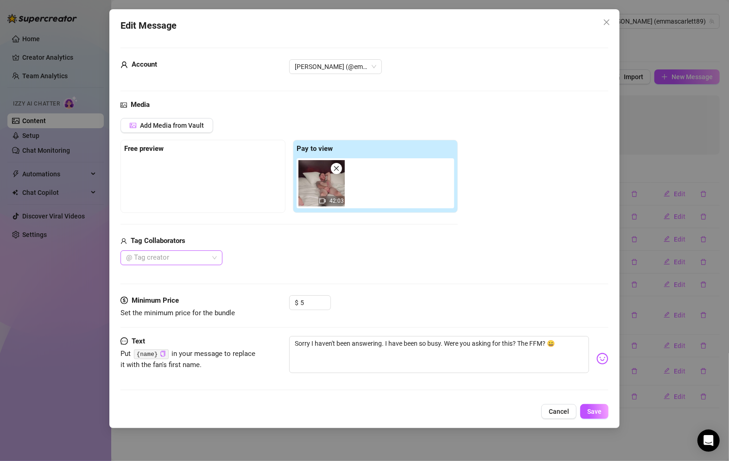
click at [170, 257] on div at bounding box center [166, 258] width 88 height 13
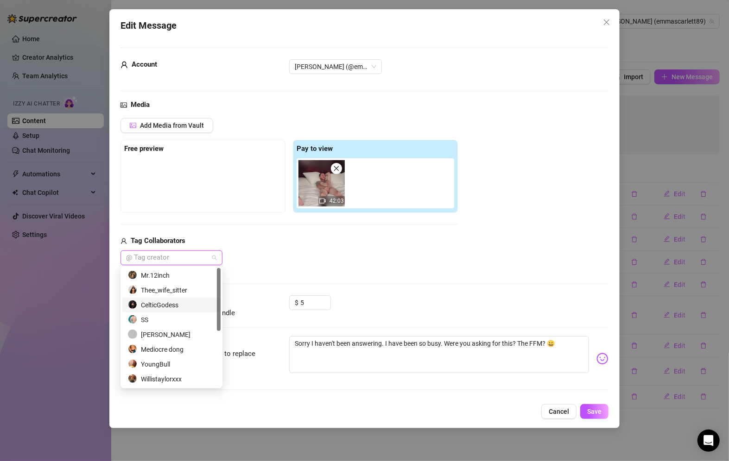
click at [164, 306] on div "CelticGodess" at bounding box center [171, 305] width 87 height 10
click at [159, 336] on div "[PERSON_NAME]" at bounding box center [171, 335] width 87 height 10
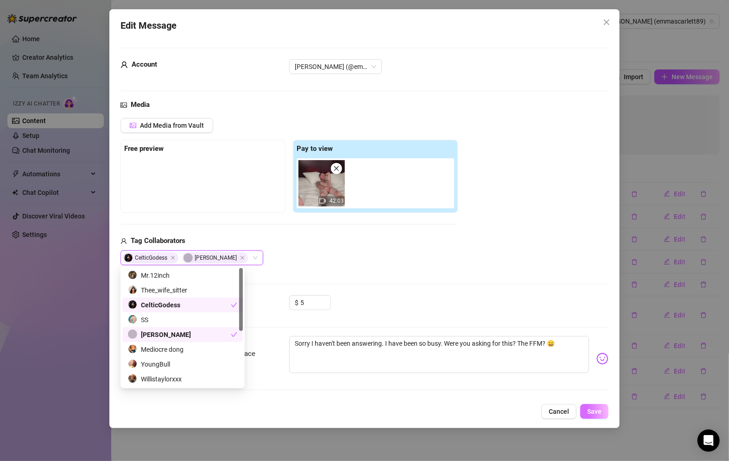
click at [596, 408] on span "Save" at bounding box center [594, 411] width 14 height 7
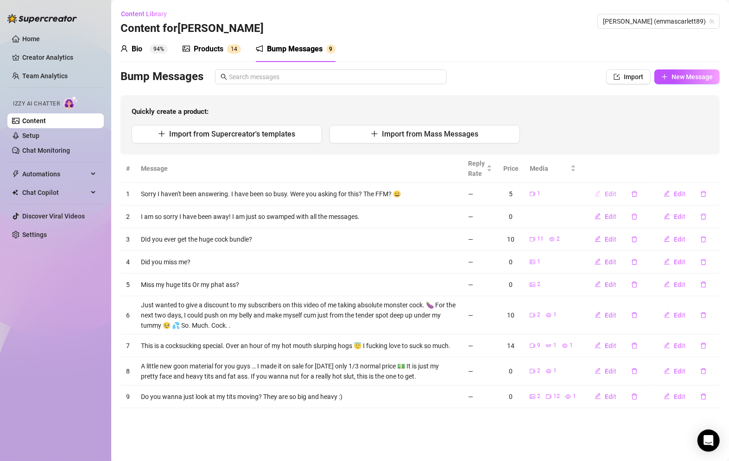
click at [611, 192] on span "Edit" at bounding box center [611, 193] width 12 height 7
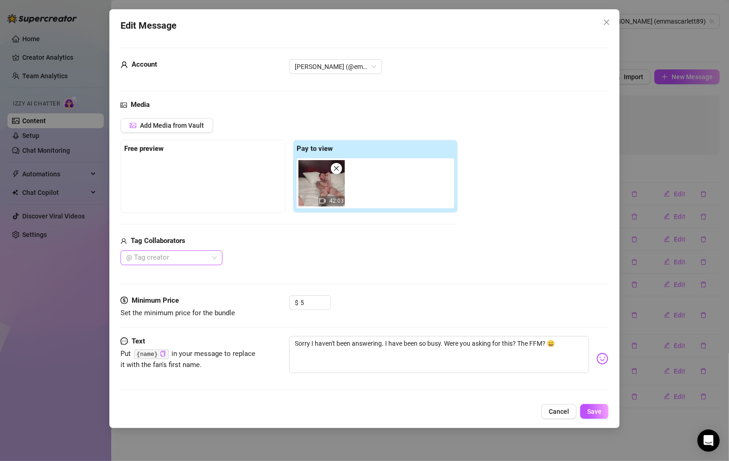
click at [170, 255] on div at bounding box center [166, 258] width 88 height 13
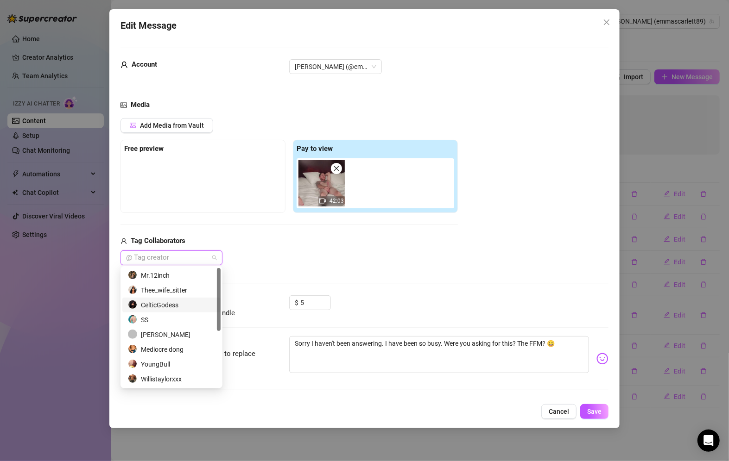
click at [162, 302] on div "CelticGodess" at bounding box center [171, 305] width 87 height 10
click at [158, 334] on div "[PERSON_NAME]" at bounding box center [171, 335] width 87 height 10
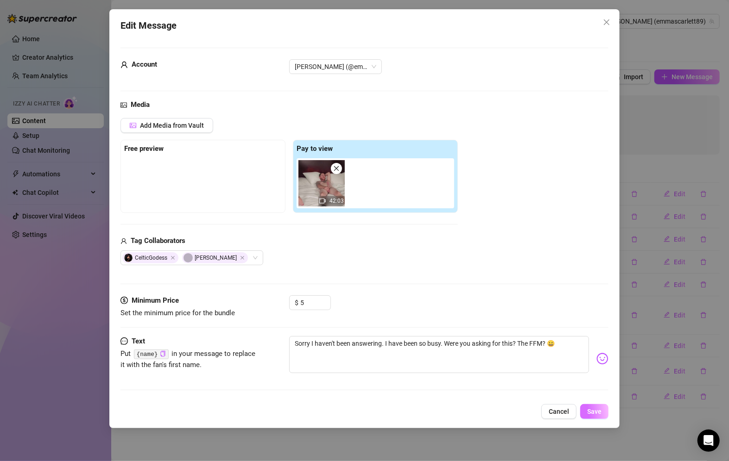
click at [595, 410] on span "Save" at bounding box center [594, 411] width 14 height 7
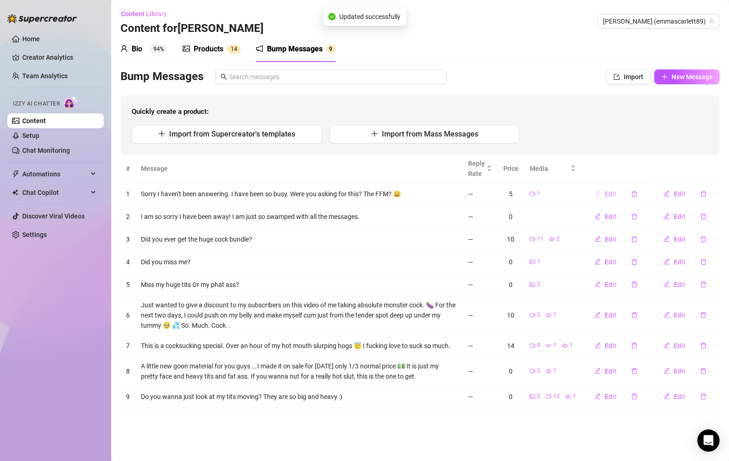
click at [607, 193] on span "Edit" at bounding box center [611, 193] width 12 height 7
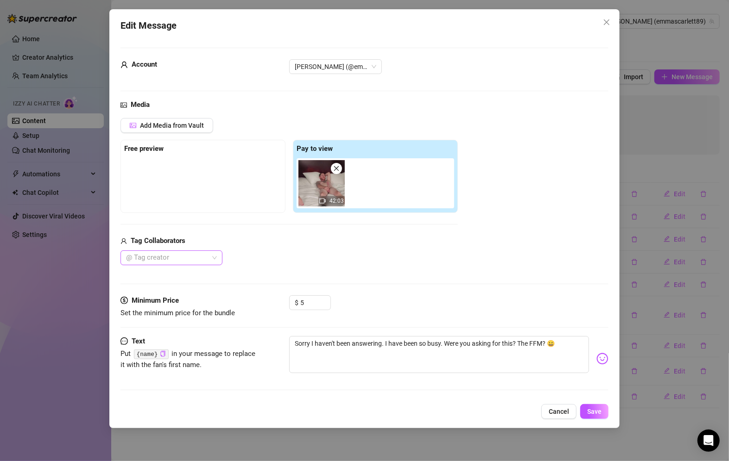
click at [194, 255] on div at bounding box center [166, 258] width 88 height 13
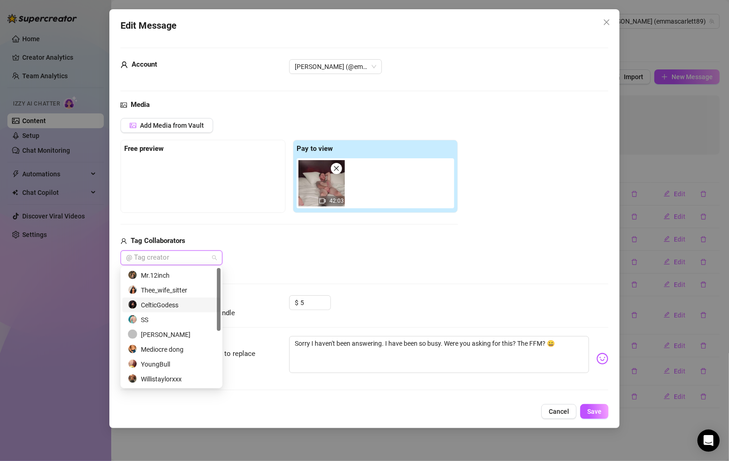
click at [167, 302] on div "CelticGodess" at bounding box center [171, 305] width 87 height 10
click at [163, 334] on div "[PERSON_NAME]" at bounding box center [171, 335] width 87 height 10
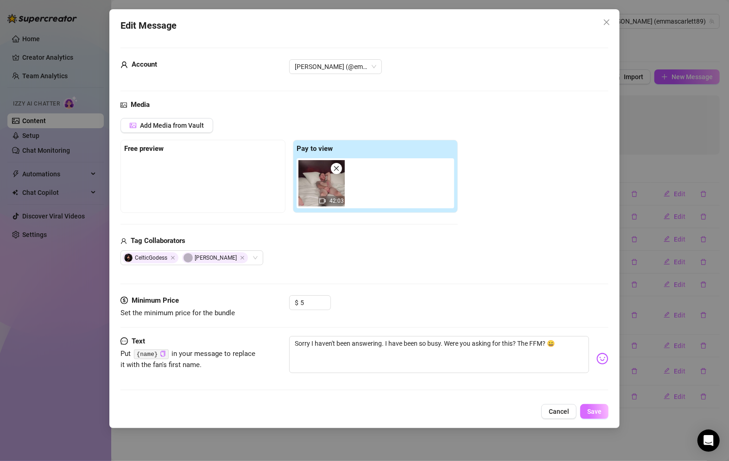
click at [589, 410] on span "Save" at bounding box center [594, 411] width 14 height 7
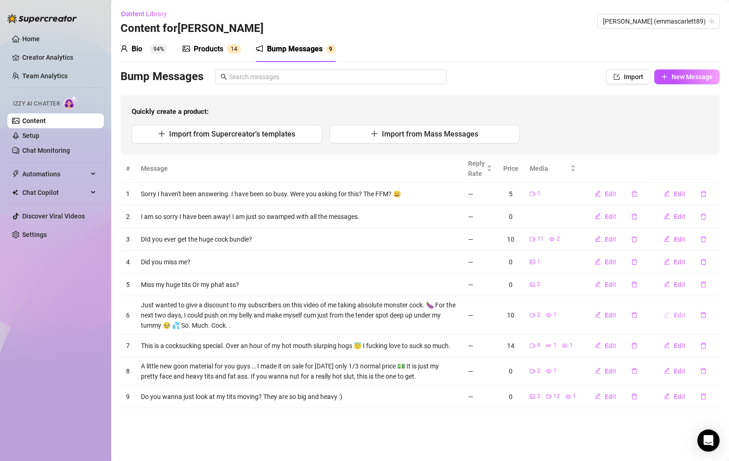
click at [676, 317] on span "Edit" at bounding box center [680, 315] width 12 height 7
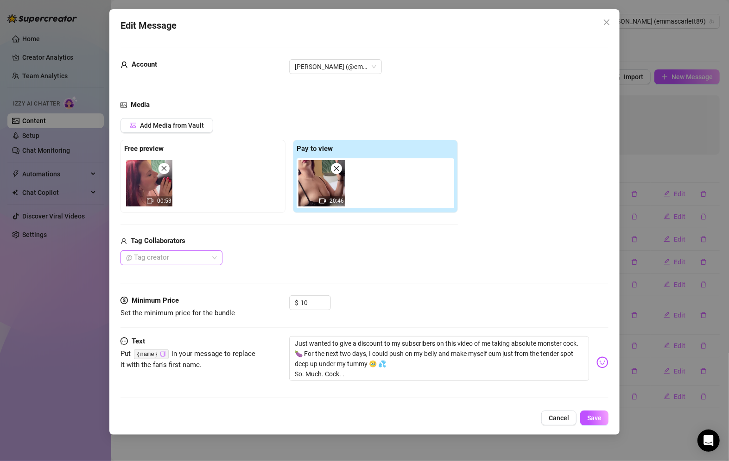
click at [140, 255] on div at bounding box center [166, 258] width 88 height 13
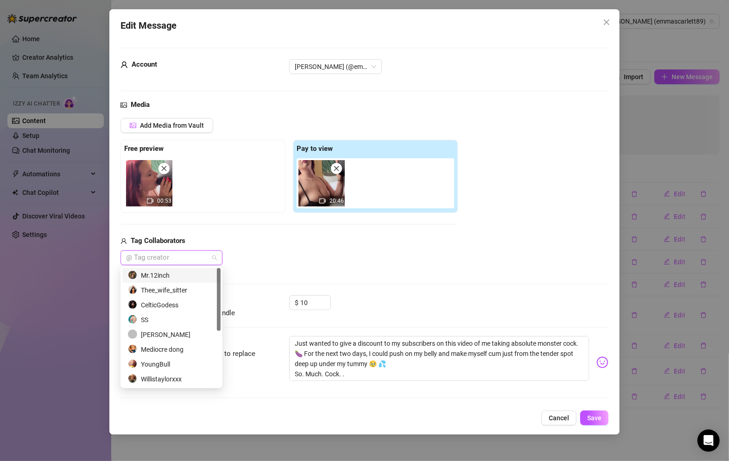
click at [160, 280] on div "Mr.12inch" at bounding box center [171, 276] width 87 height 10
click at [593, 419] on span "Save" at bounding box center [594, 418] width 14 height 7
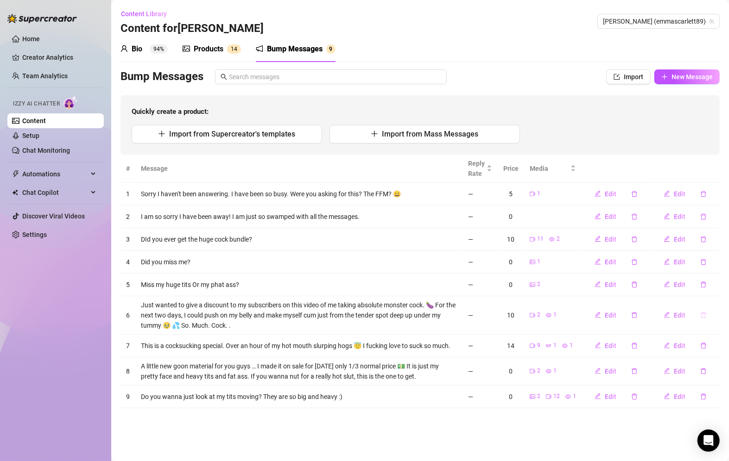
click at [704, 315] on icon "delete" at bounding box center [703, 315] width 6 height 6
click at [711, 293] on span "Yes" at bounding box center [712, 290] width 11 height 7
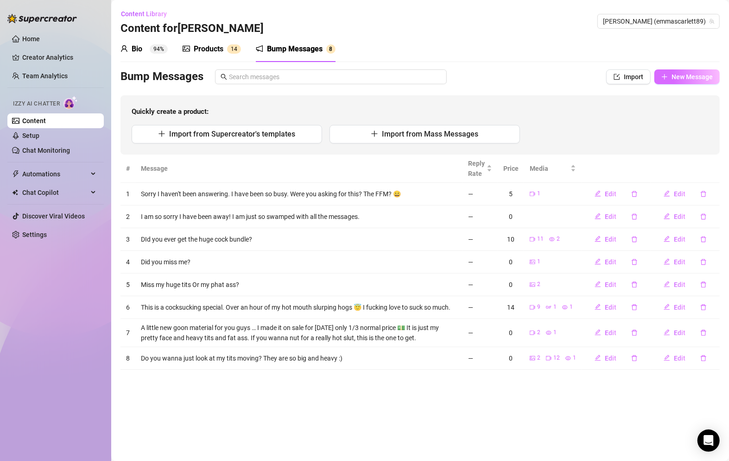
click at [687, 70] on button "New Message" at bounding box center [686, 76] width 65 height 15
type textarea "Type your message here..."
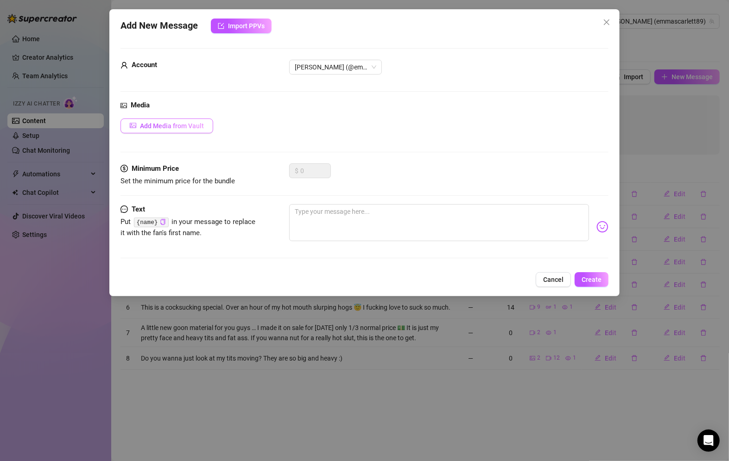
click at [166, 122] on span "Add Media from Vault" at bounding box center [172, 125] width 64 height 7
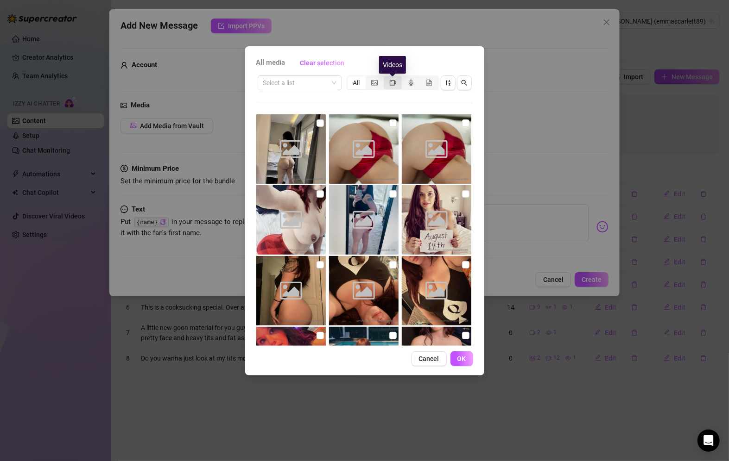
click at [395, 85] on icon "video-camera" at bounding box center [393, 83] width 6 height 6
click at [386, 78] on input "segmented control" at bounding box center [386, 78] width 0 height 0
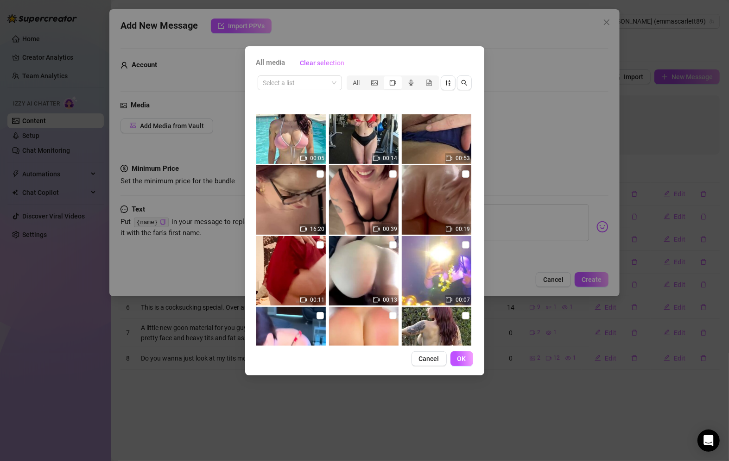
scroll to position [349, 0]
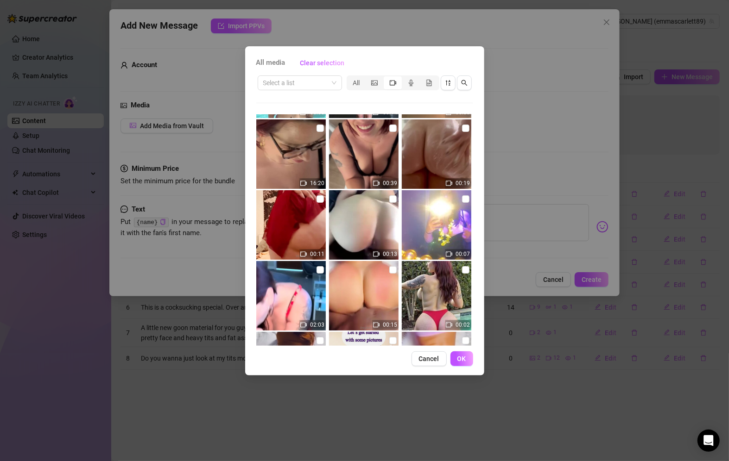
click at [399, 81] on div "segmented control" at bounding box center [393, 82] width 18 height 13
click at [386, 78] on input "segmented control" at bounding box center [386, 78] width 0 height 0
click at [391, 83] on icon "video-camera" at bounding box center [393, 83] width 6 height 6
click at [386, 78] on input "segmented control" at bounding box center [386, 78] width 0 height 0
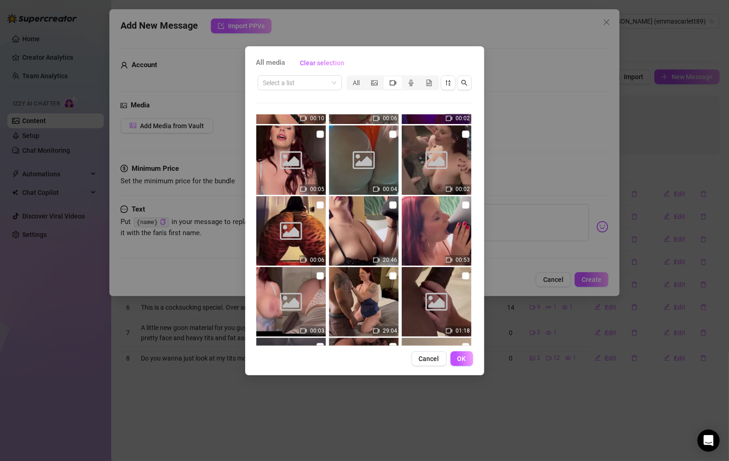
scroll to position [2895, 0]
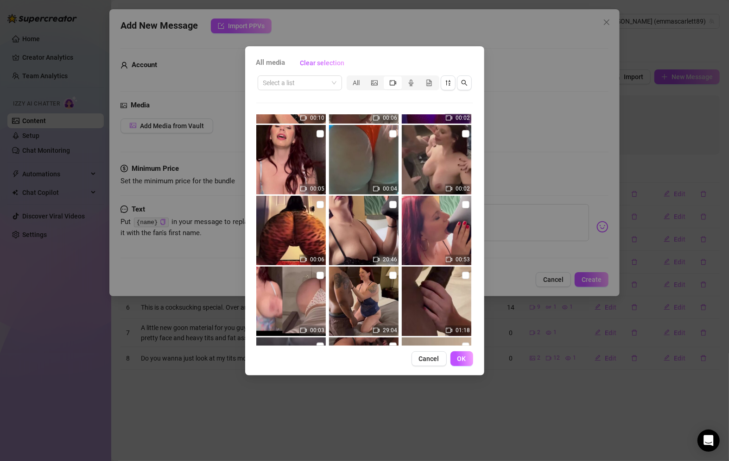
click at [462, 203] on input "checkbox" at bounding box center [465, 204] width 7 height 7
checkbox input "true"
click at [391, 204] on input "checkbox" at bounding box center [392, 204] width 7 height 7
checkbox input "true"
click at [469, 357] on button "OK" at bounding box center [461, 359] width 23 height 15
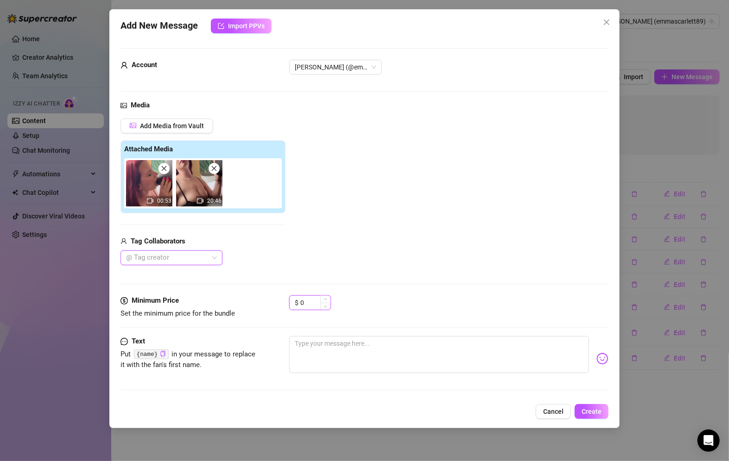
click at [318, 302] on input "0" at bounding box center [315, 303] width 30 height 14
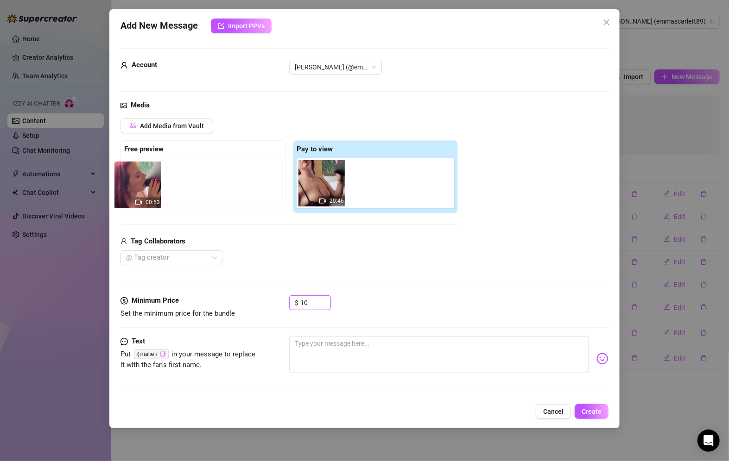
drag, startPoint x: 325, startPoint y: 180, endPoint x: 135, endPoint y: 184, distance: 190.4
click at [135, 184] on div "Free preview Pay to view 00:53 20:46" at bounding box center [288, 176] width 337 height 73
drag, startPoint x: 318, startPoint y: 192, endPoint x: 129, endPoint y: 188, distance: 189.0
click at [127, 188] on div "Free preview Pay to view 00:53 20:46" at bounding box center [288, 176] width 337 height 73
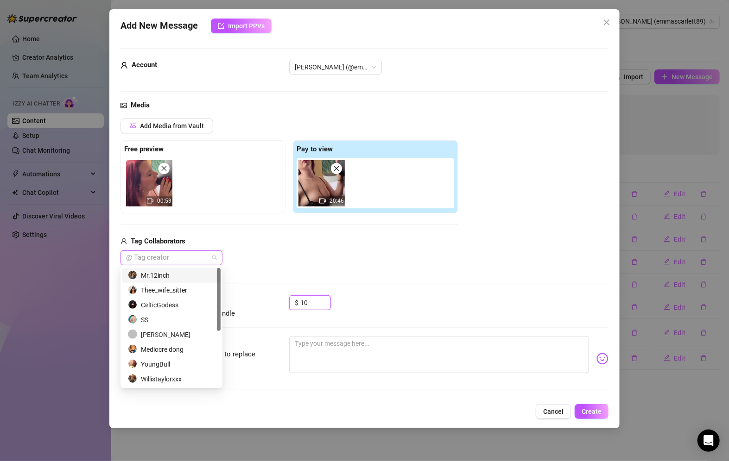
click at [174, 260] on div at bounding box center [166, 258] width 88 height 13
type input "10"
click at [174, 258] on div at bounding box center [166, 258] width 88 height 13
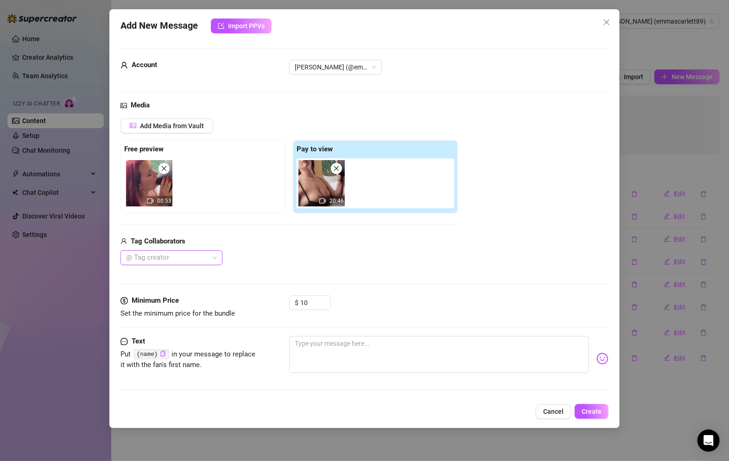
click at [208, 257] on div at bounding box center [166, 258] width 88 height 13
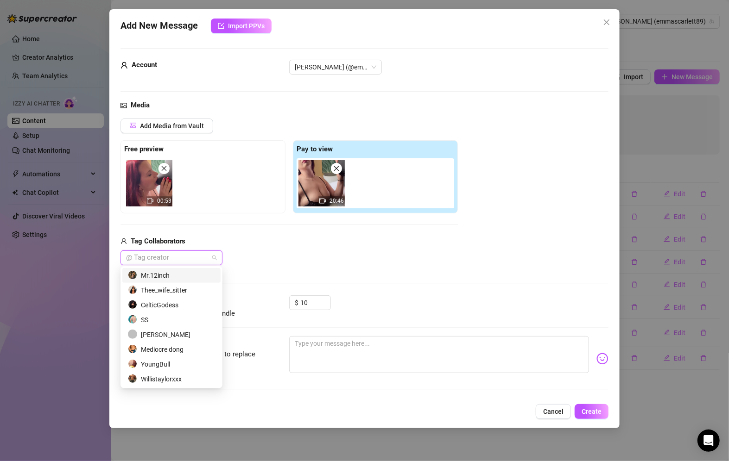
click at [186, 272] on div "Mr.12inch" at bounding box center [171, 276] width 87 height 10
click at [354, 272] on div "Media Add Media from Vault Free preview 00:53 Pay to view 20:46 Tag Collaborato…" at bounding box center [364, 197] width 488 height 195
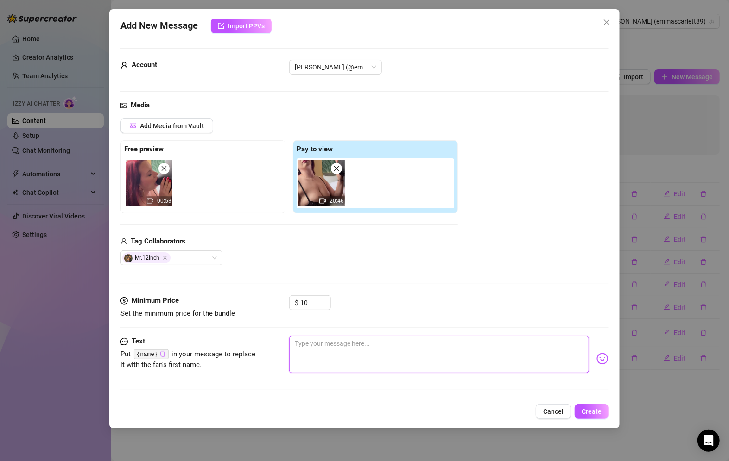
click at [339, 357] on textarea at bounding box center [439, 354] width 300 height 37
type textarea "G"
type textarea "Gi"
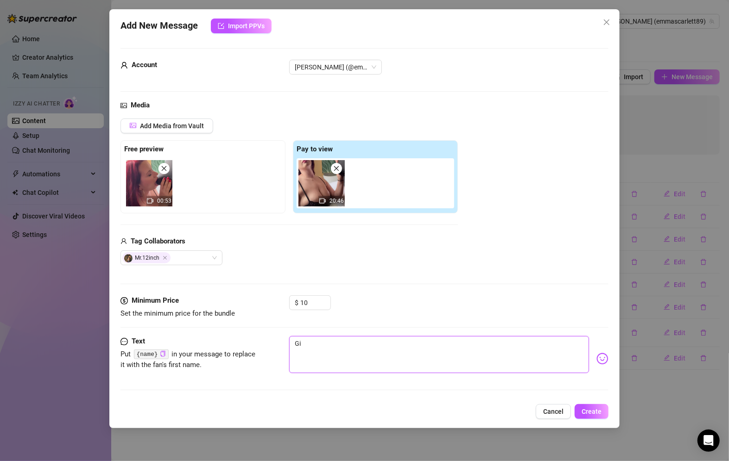
type textarea "Giv"
type textarea "Givi"
click at [591, 413] on span "Create" at bounding box center [591, 411] width 20 height 7
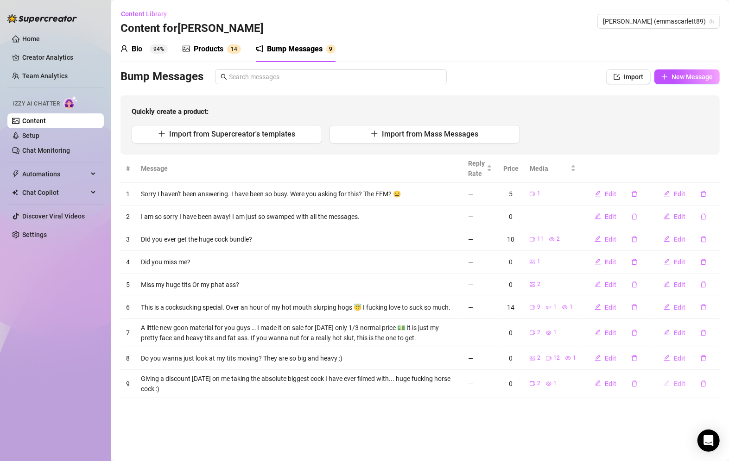
click at [680, 381] on span "Edit" at bounding box center [680, 383] width 12 height 7
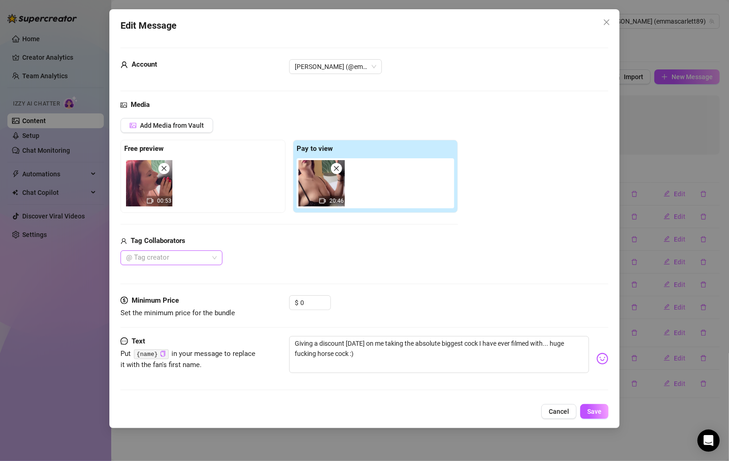
click at [212, 255] on div "@ Tag creator" at bounding box center [171, 258] width 102 height 15
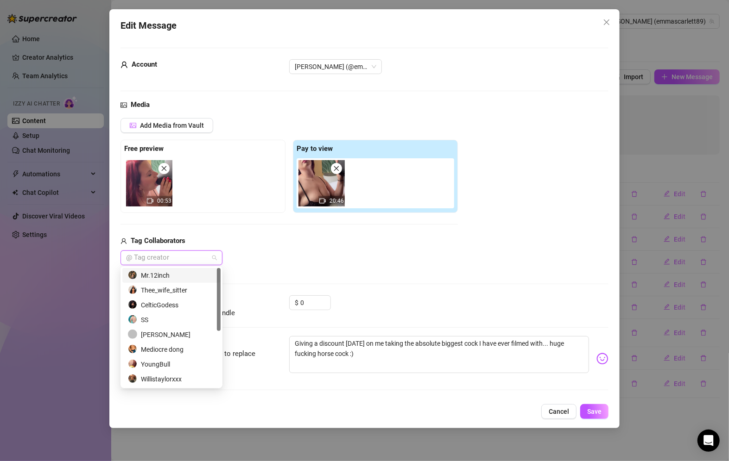
click at [177, 274] on div "Mr.12inch" at bounding box center [171, 276] width 87 height 10
click at [592, 409] on span "Save" at bounding box center [594, 411] width 14 height 7
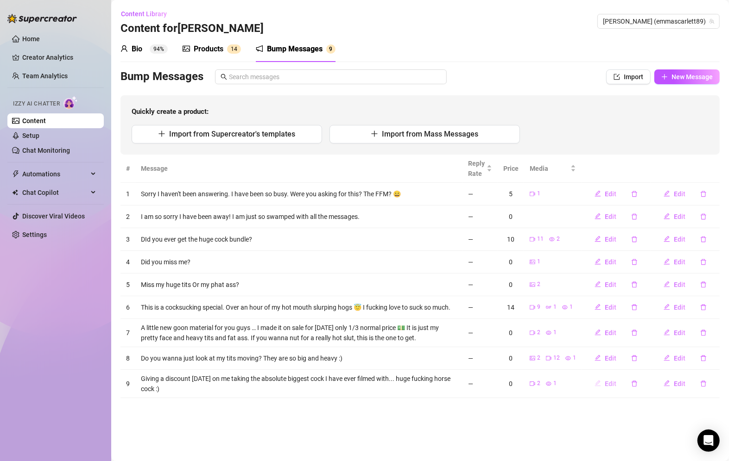
click at [618, 383] on button "Edit" at bounding box center [605, 384] width 37 height 15
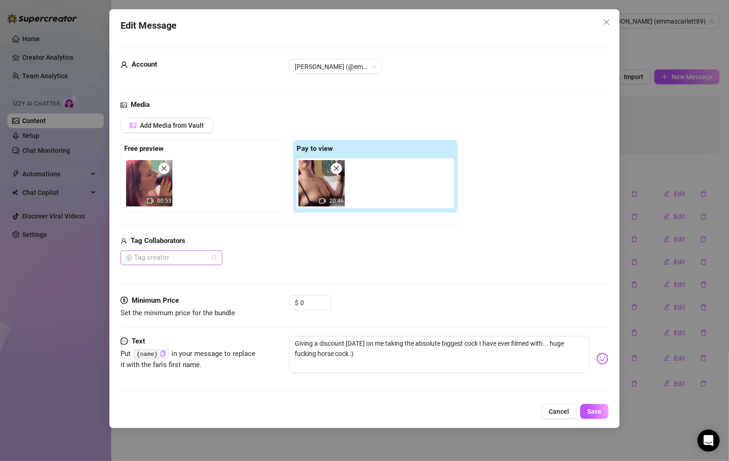
click at [192, 256] on div at bounding box center [166, 258] width 88 height 13
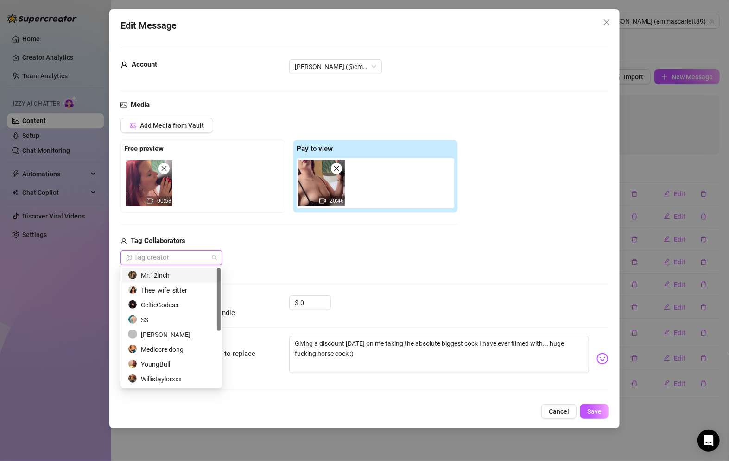
click at [174, 274] on div "Mr.12inch" at bounding box center [171, 276] width 87 height 10
click at [592, 410] on span "Save" at bounding box center [594, 411] width 14 height 7
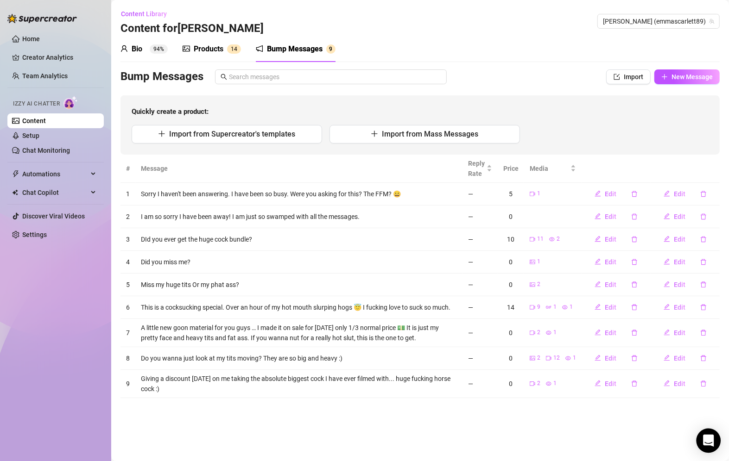
click at [715, 441] on div "Open Intercom Messenger" at bounding box center [708, 441] width 25 height 25
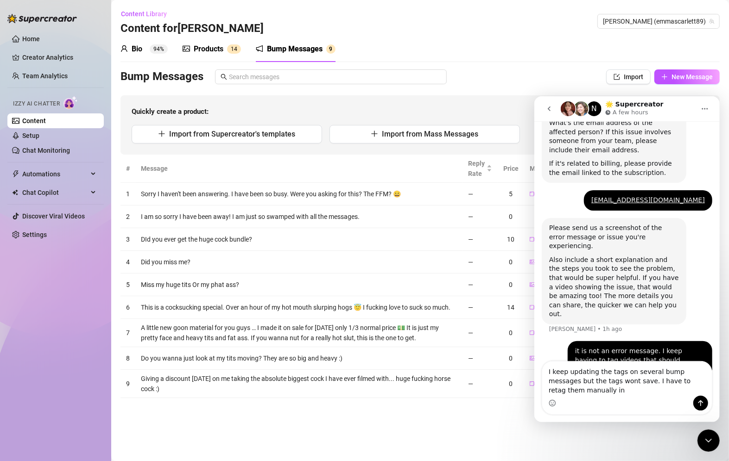
scroll to position [441, 0]
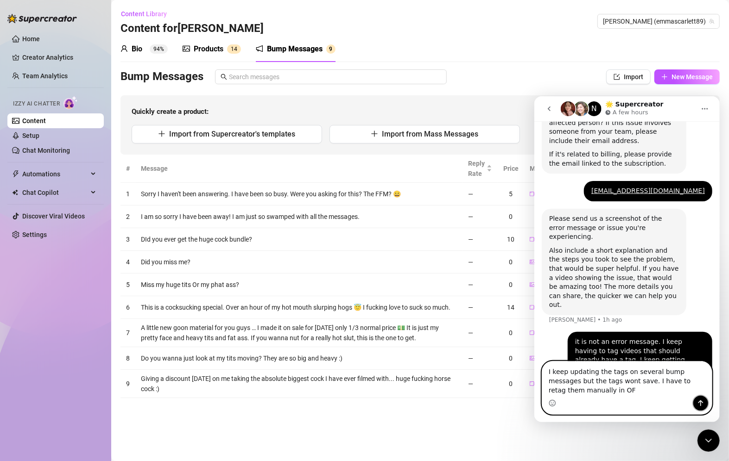
click at [701, 401] on icon "Send a message…" at bounding box center [700, 403] width 5 height 6
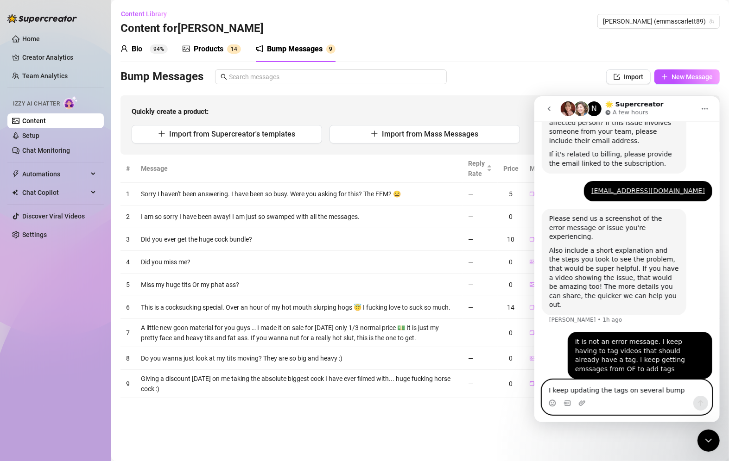
scroll to position [469, 0]
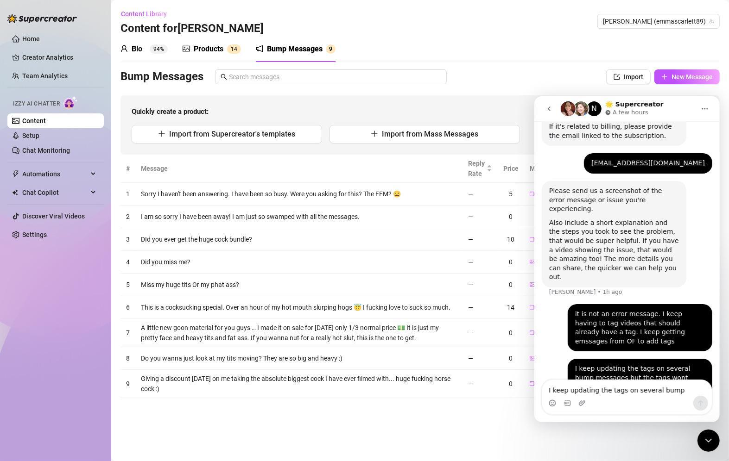
click at [428, 58] on div "Bio 94% Products 1 4 Bump Messages 9" at bounding box center [419, 49] width 599 height 26
click at [211, 45] on div "Products" at bounding box center [209, 49] width 30 height 11
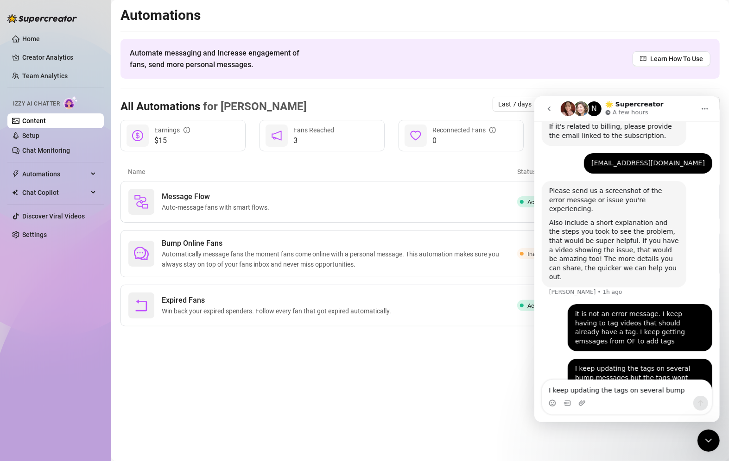
click at [485, 97] on div "All Automations for [PERSON_NAME] Last 7 days [PERSON_NAME] (emmascarlett89)" at bounding box center [419, 104] width 599 height 32
click at [672, 431] on main "Automations Automate messaging and Increase engagement of fans, send more perso…" at bounding box center [419, 230] width 617 height 461
click at [716, 441] on div "Close Intercom Messenger" at bounding box center [708, 440] width 22 height 22
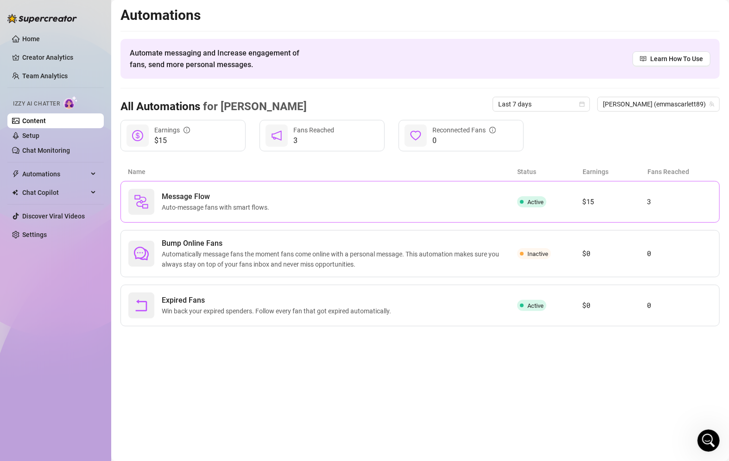
scroll to position [469, 0]
click at [488, 256] on span "Automatically message fans the moment fans come online with a personal message.…" at bounding box center [339, 259] width 355 height 20
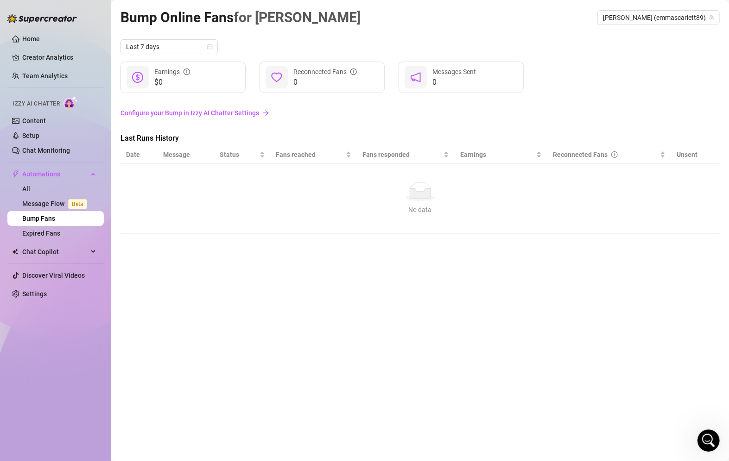
click at [239, 112] on link "Configure your Bump in Izzy AI Chatter Settings" at bounding box center [419, 113] width 599 height 10
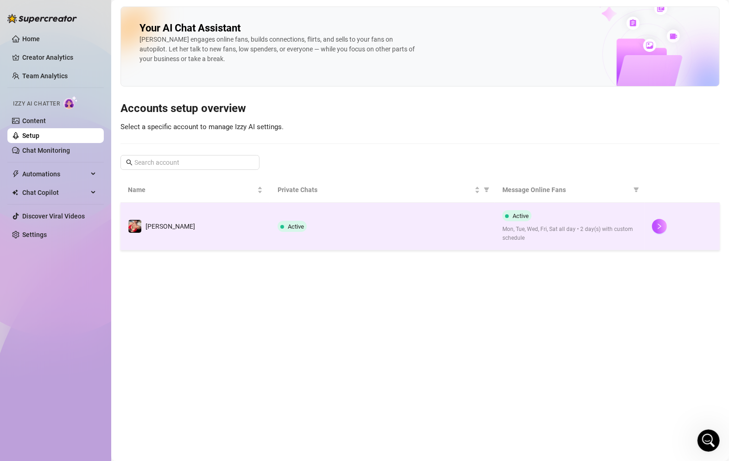
click at [459, 237] on td "Active" at bounding box center [382, 227] width 225 height 48
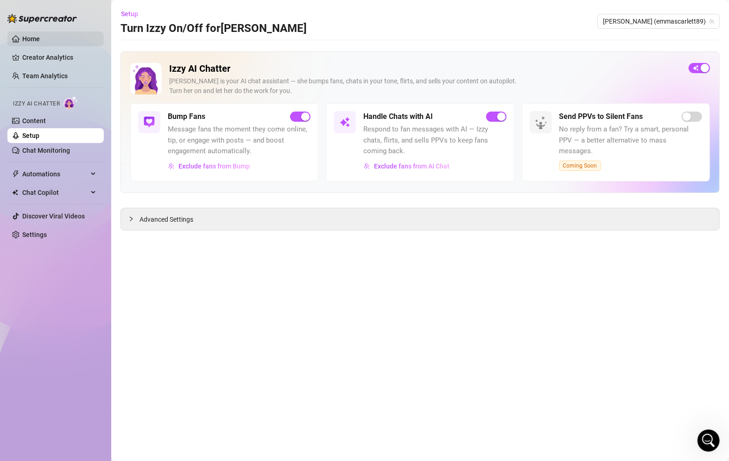
click at [40, 40] on link "Home" at bounding box center [31, 38] width 18 height 7
